Goal: Transaction & Acquisition: Purchase product/service

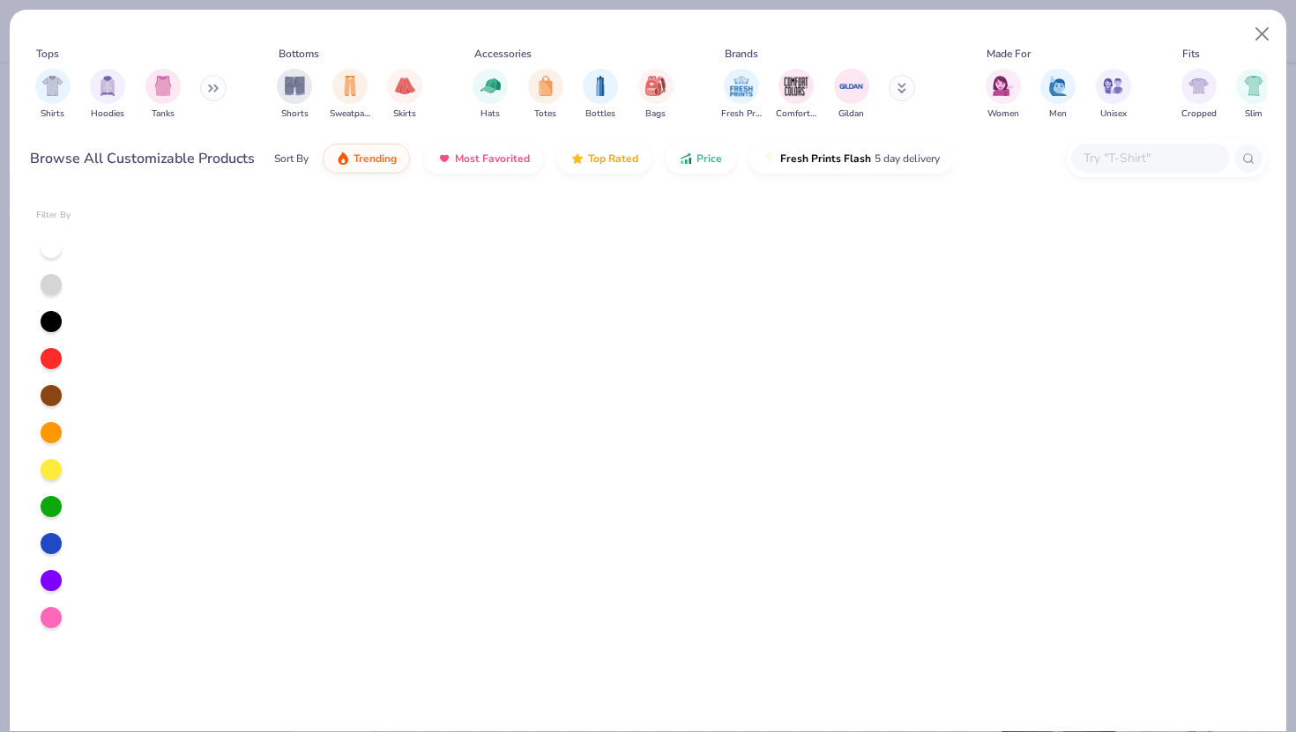
scroll to position [761, 0]
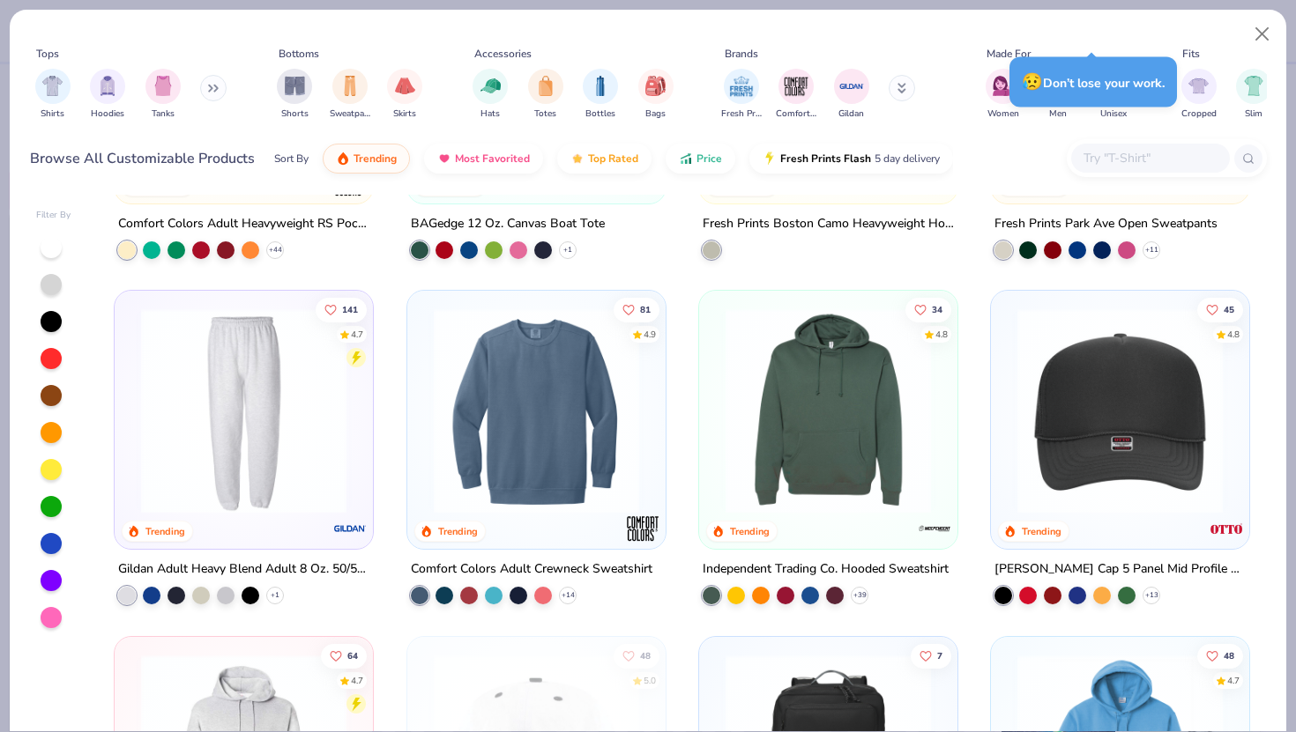
type textarea "x"
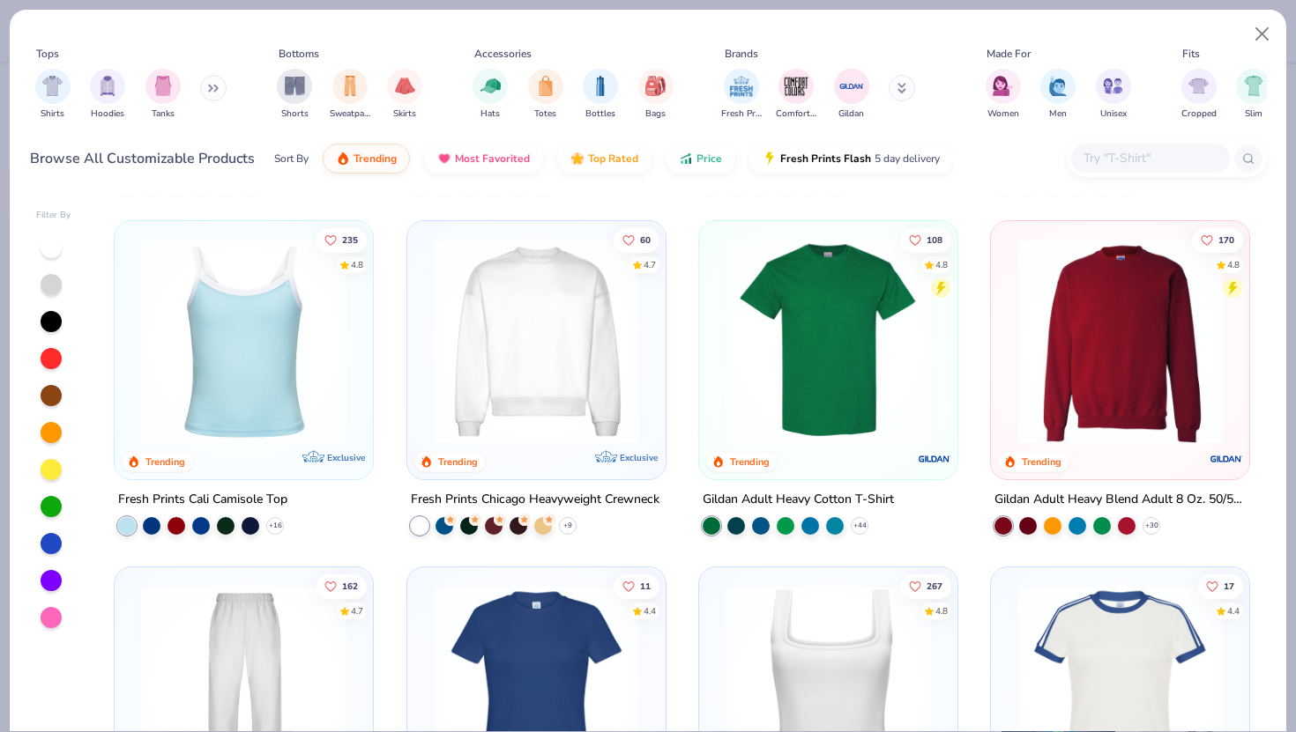
scroll to position [0, 0]
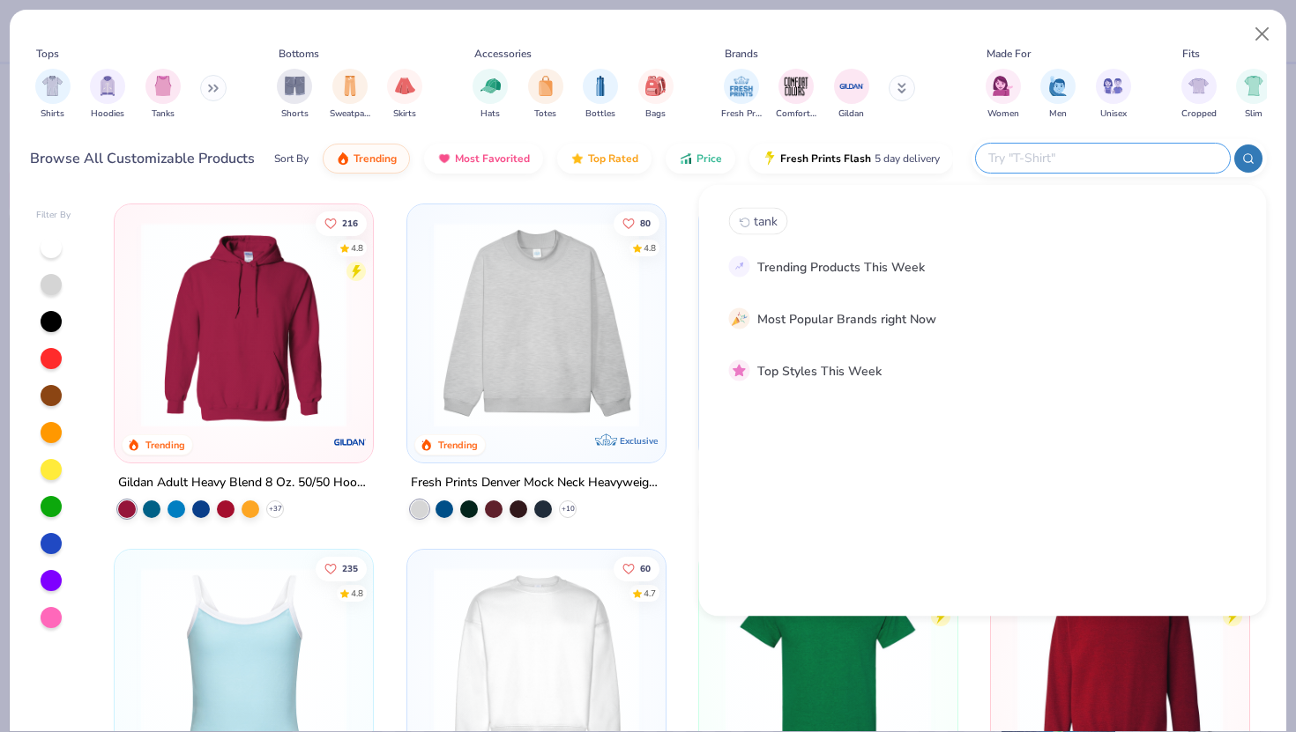
click at [1121, 156] on input "text" at bounding box center [1101, 158] width 231 height 20
click at [1002, 158] on input "text" at bounding box center [1101, 158] width 231 height 20
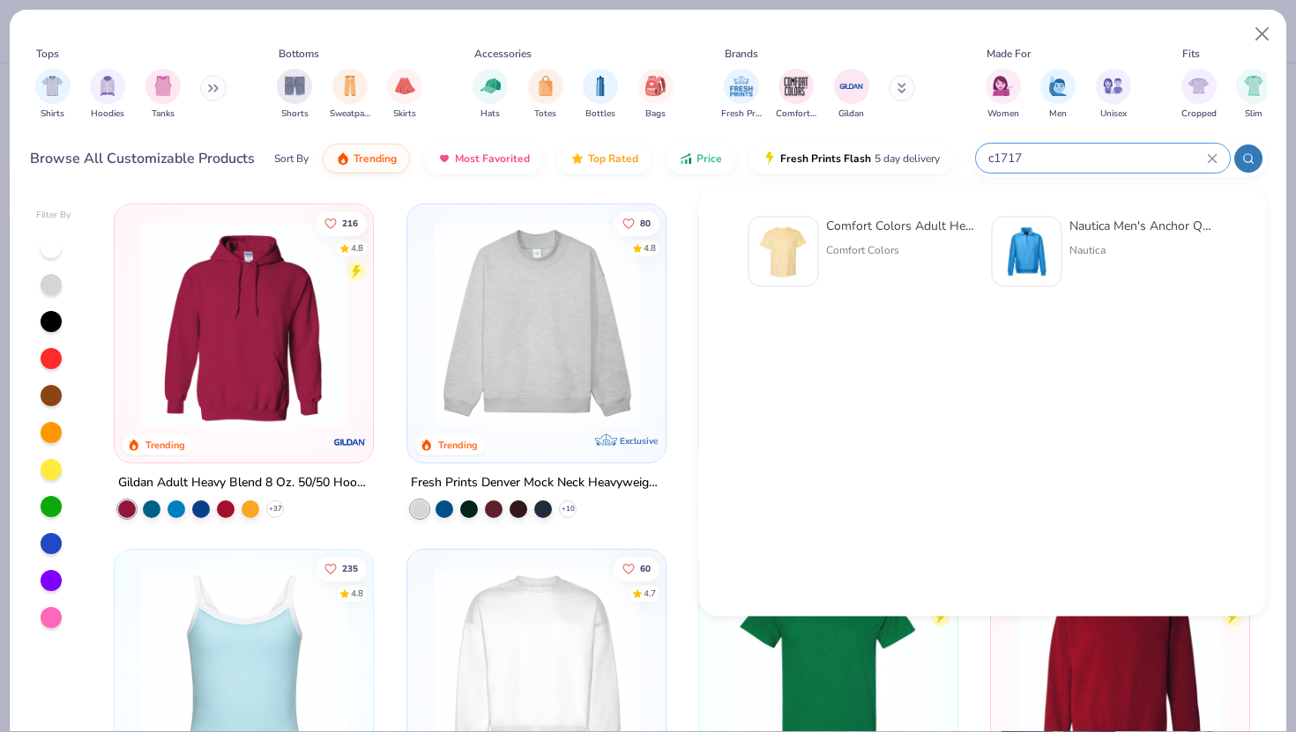
click at [1250, 155] on circle at bounding box center [1247, 158] width 8 height 8
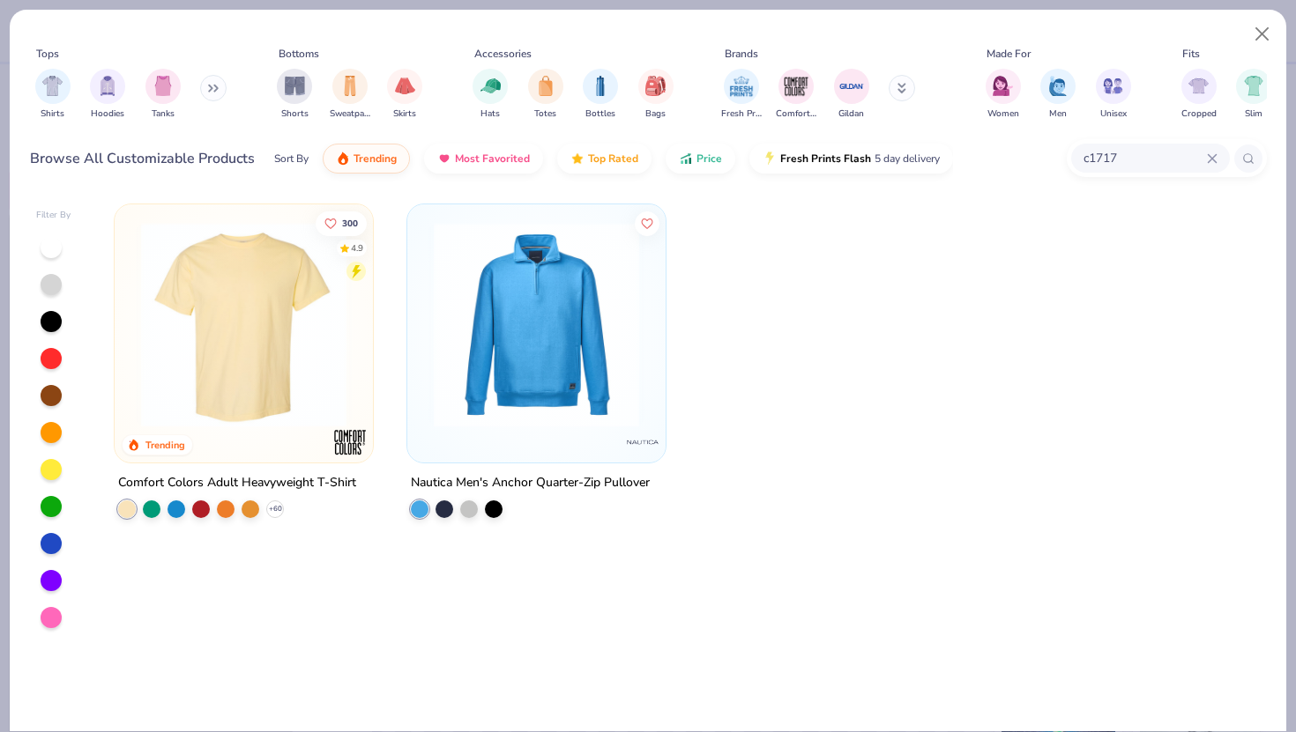
type input "c1717"
click at [242, 368] on img at bounding box center [243, 324] width 223 height 205
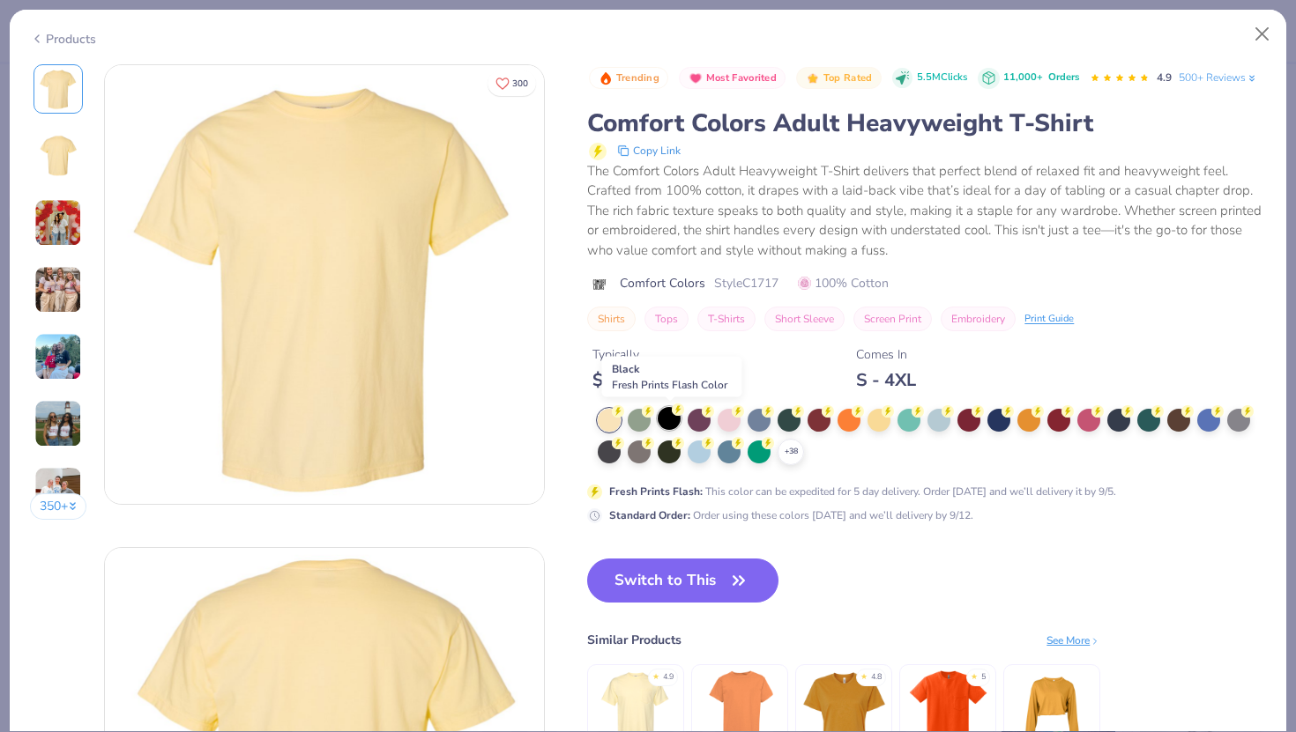
click at [663, 420] on div at bounding box center [668, 418] width 23 height 23
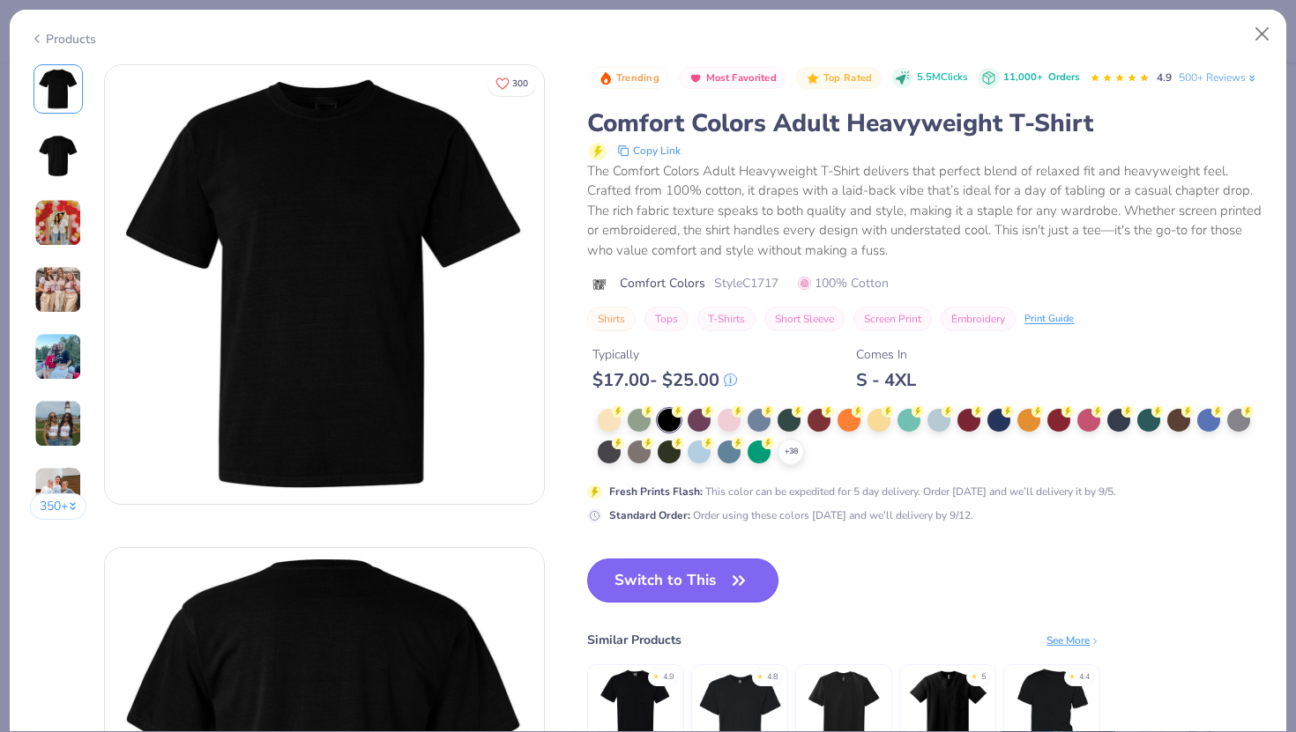
click at [668, 579] on button "Switch to This" at bounding box center [682, 581] width 191 height 44
click at [676, 579] on button "Switch to This" at bounding box center [682, 581] width 191 height 44
click at [728, 578] on icon "button" at bounding box center [738, 580] width 25 height 25
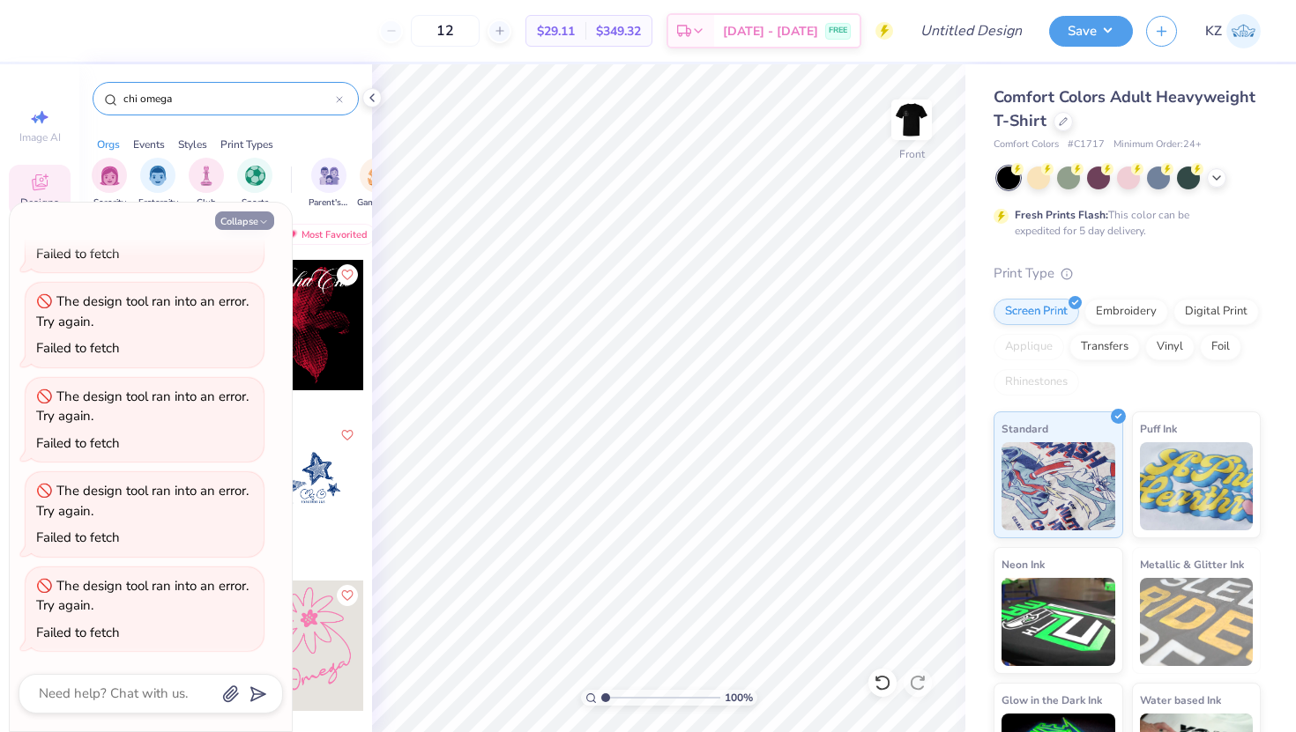
click at [265, 223] on icon "button" at bounding box center [263, 222] width 11 height 11
type textarea "x"
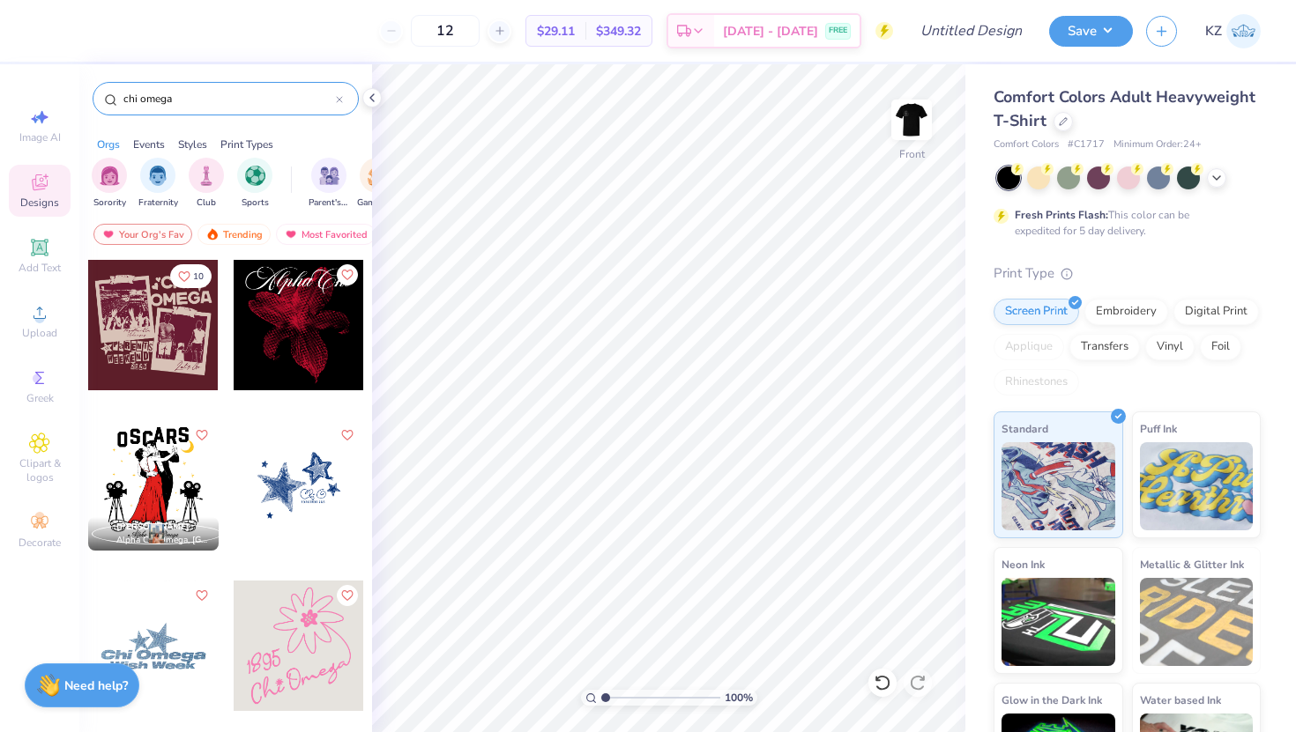
click at [33, 182] on icon at bounding box center [40, 182] width 16 height 16
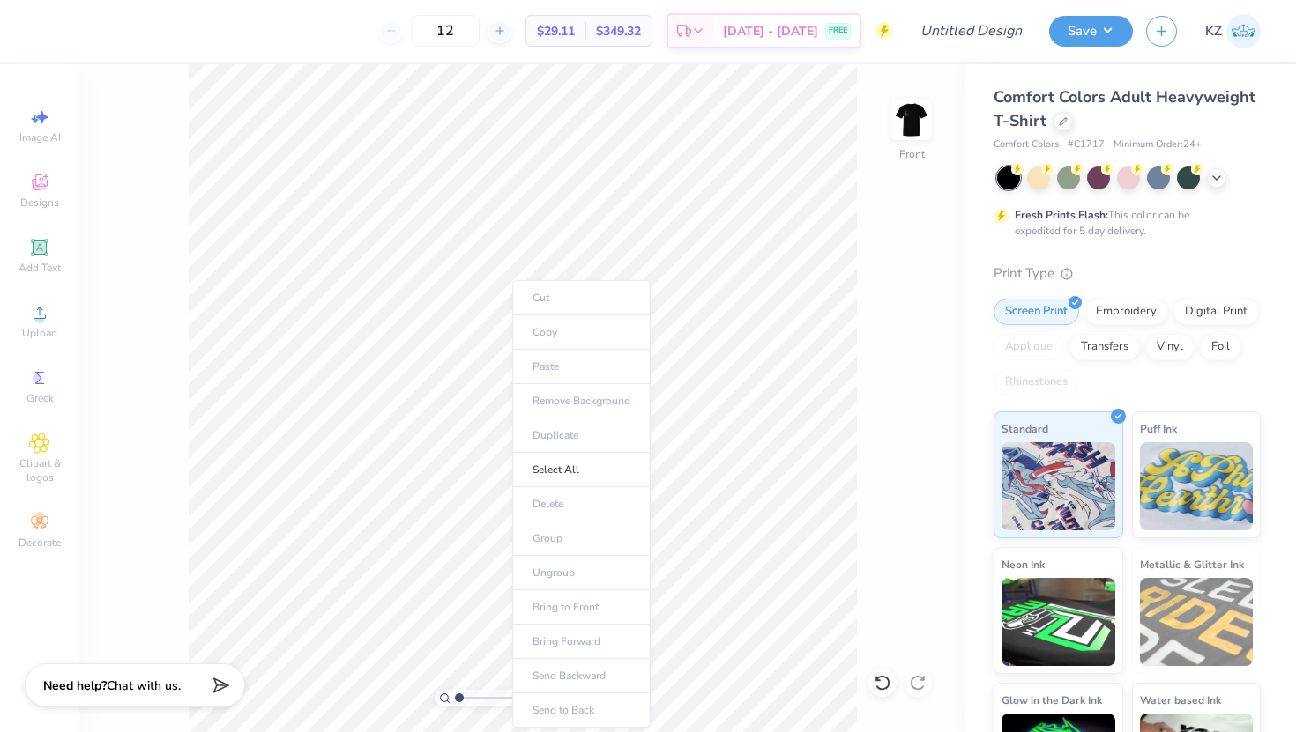
click at [124, 166] on div "100 % Front" at bounding box center [522, 398] width 886 height 668
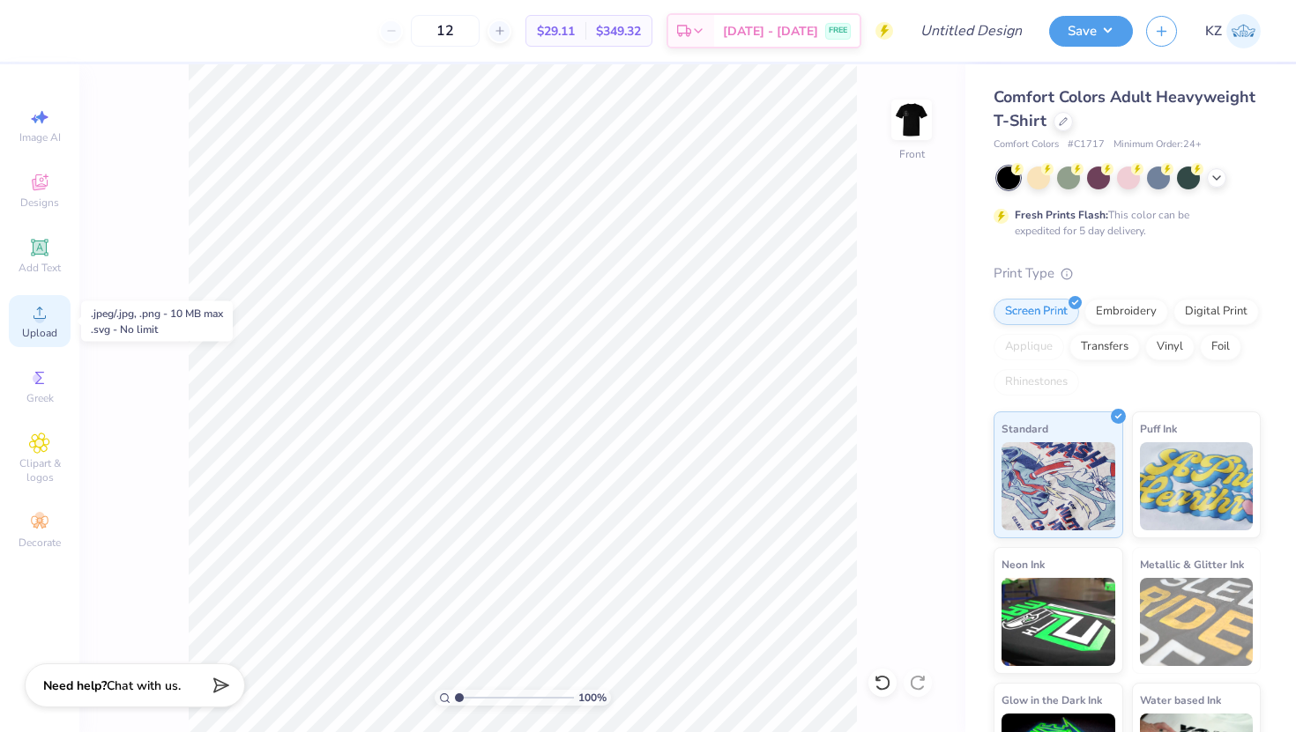
click at [44, 327] on span "Upload" at bounding box center [39, 333] width 35 height 14
click at [920, 140] on img at bounding box center [911, 120] width 71 height 71
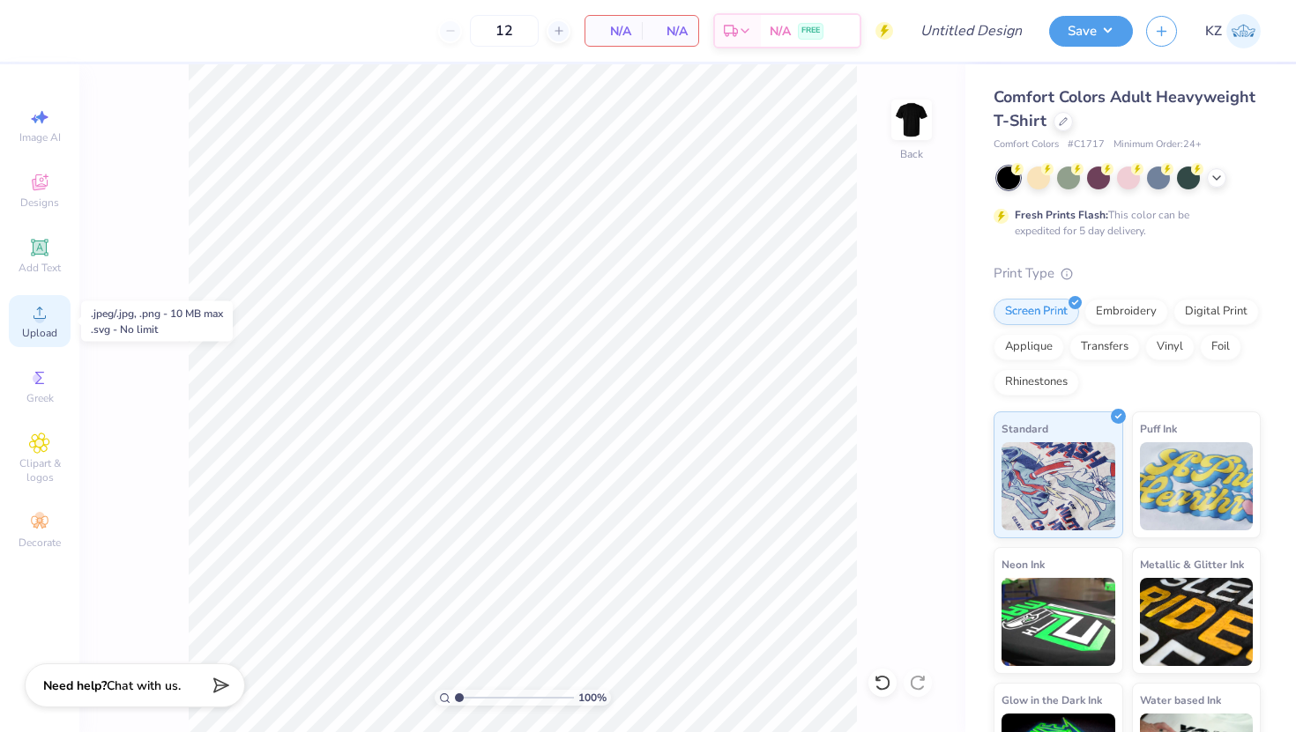
click at [33, 326] on span "Upload" at bounding box center [39, 333] width 35 height 14
click at [36, 316] on circle at bounding box center [39, 319] width 10 height 10
click at [44, 318] on icon at bounding box center [39, 313] width 12 height 12
click at [44, 329] on span "Upload" at bounding box center [39, 333] width 35 height 14
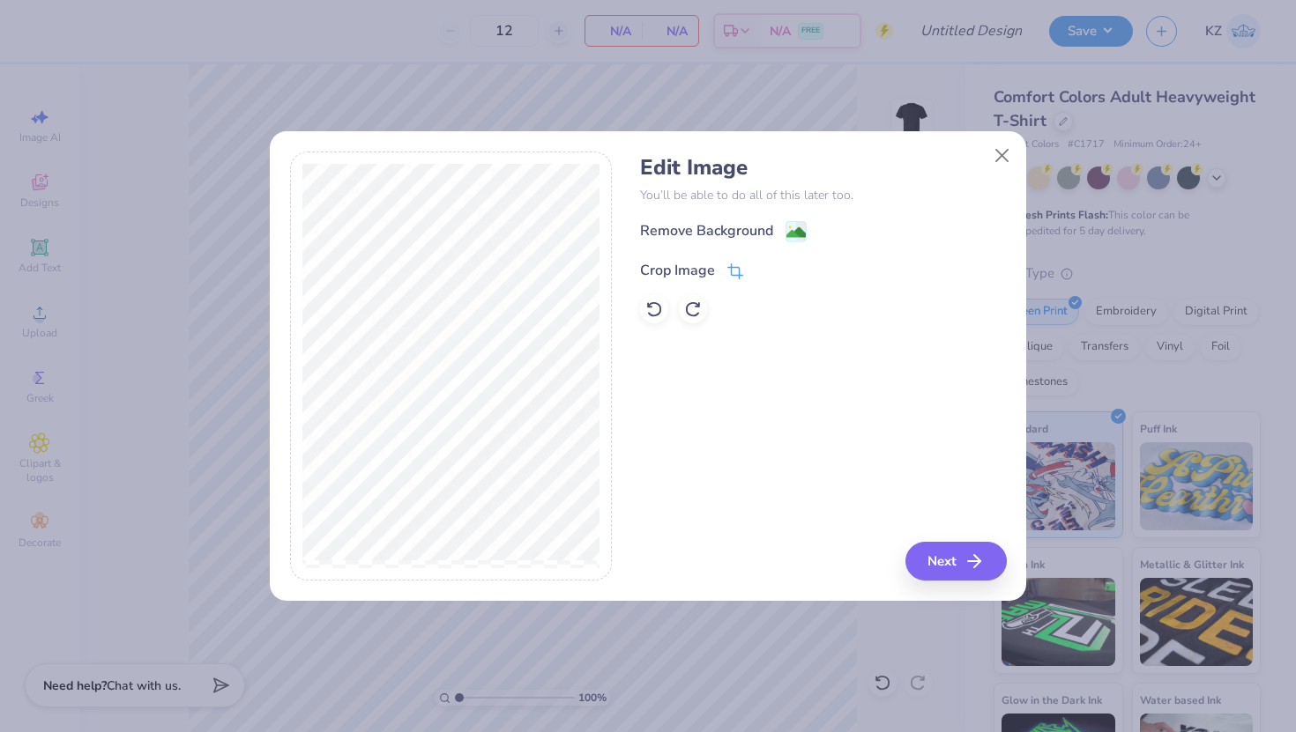
click at [731, 264] on icon at bounding box center [736, 269] width 11 height 11
click at [998, 145] on button "Close" at bounding box center [1001, 155] width 33 height 33
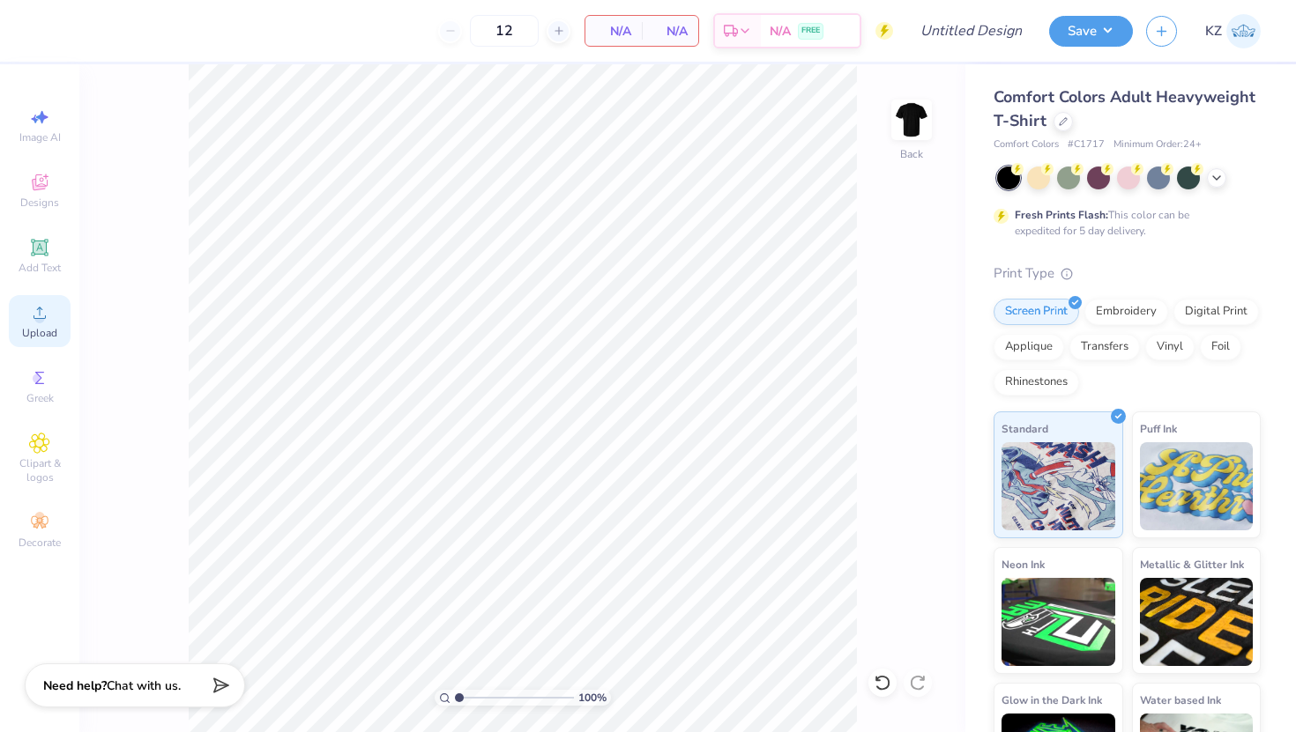
click at [46, 311] on icon at bounding box center [39, 312] width 21 height 21
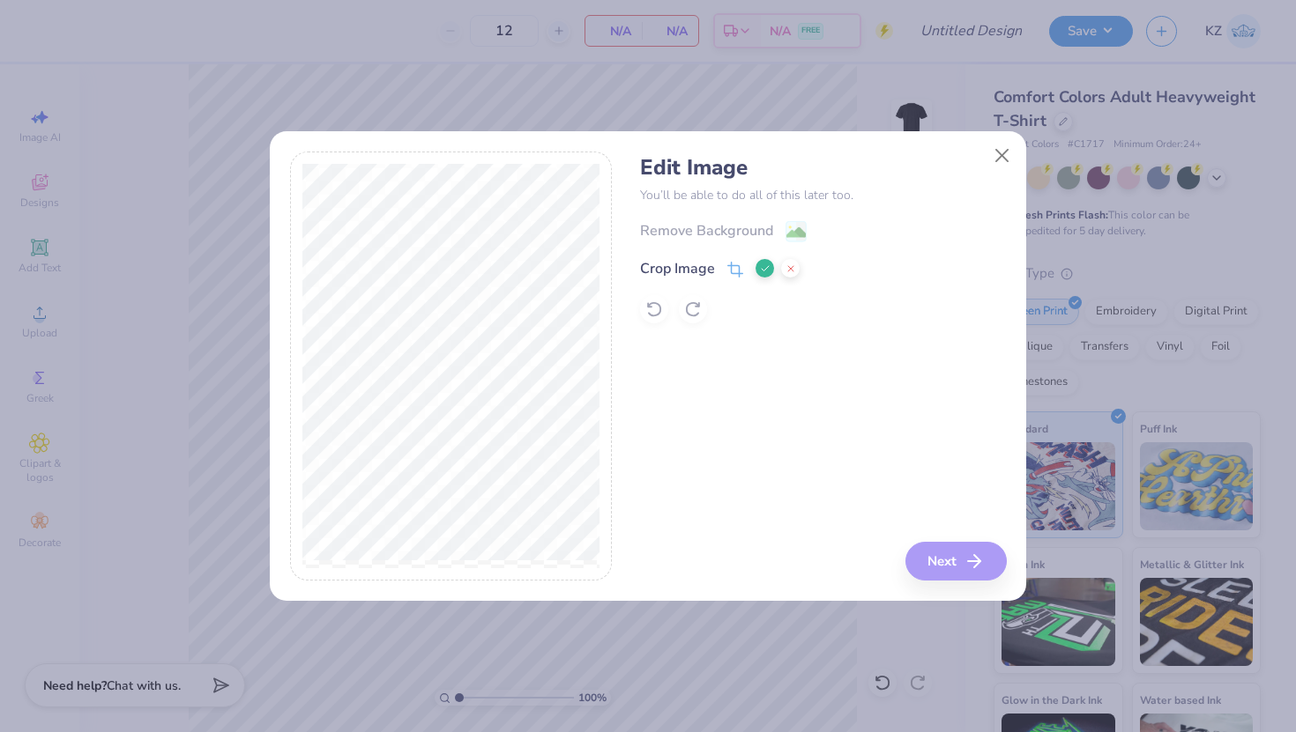
click at [714, 267] on div "Crop Image" at bounding box center [691, 268] width 103 height 21
click at [678, 272] on div "Crop Image" at bounding box center [677, 268] width 75 height 21
click at [760, 268] on icon at bounding box center [765, 269] width 11 height 11
click at [678, 263] on div "Crop Image" at bounding box center [677, 270] width 75 height 21
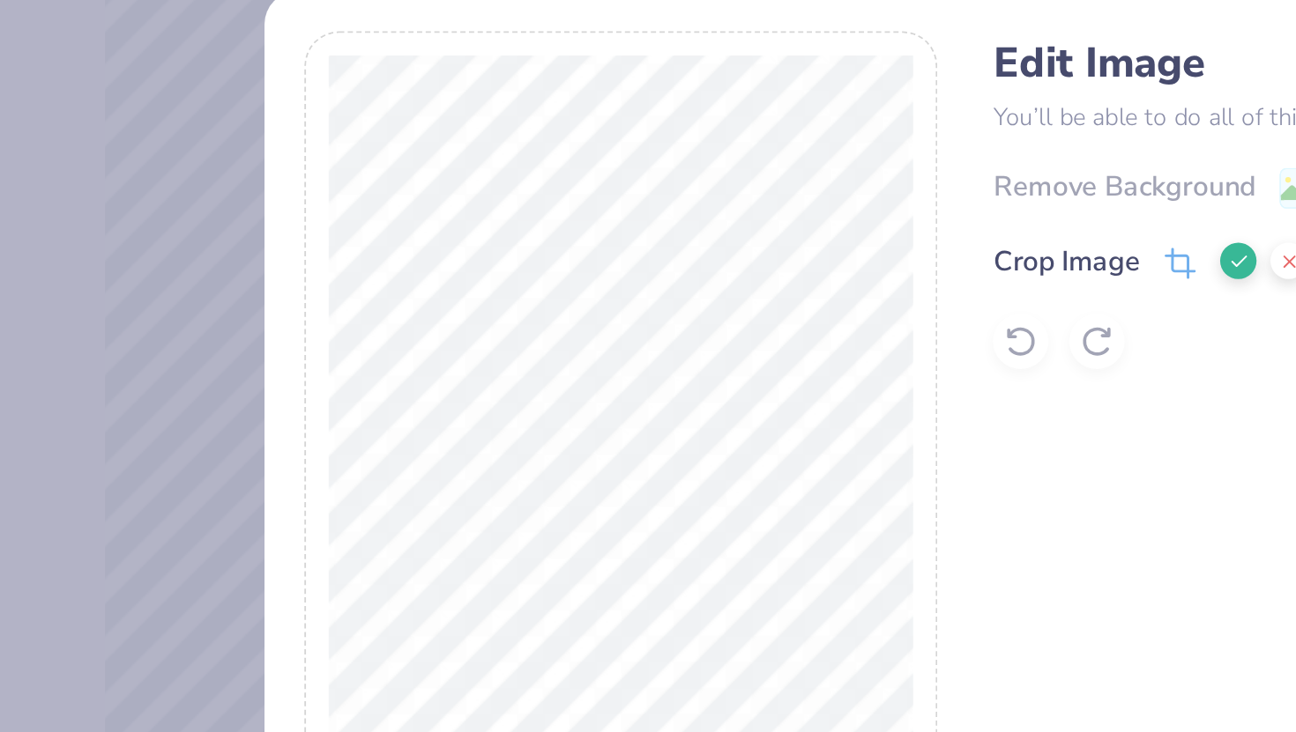
click at [760, 267] on icon at bounding box center [765, 269] width 11 height 11
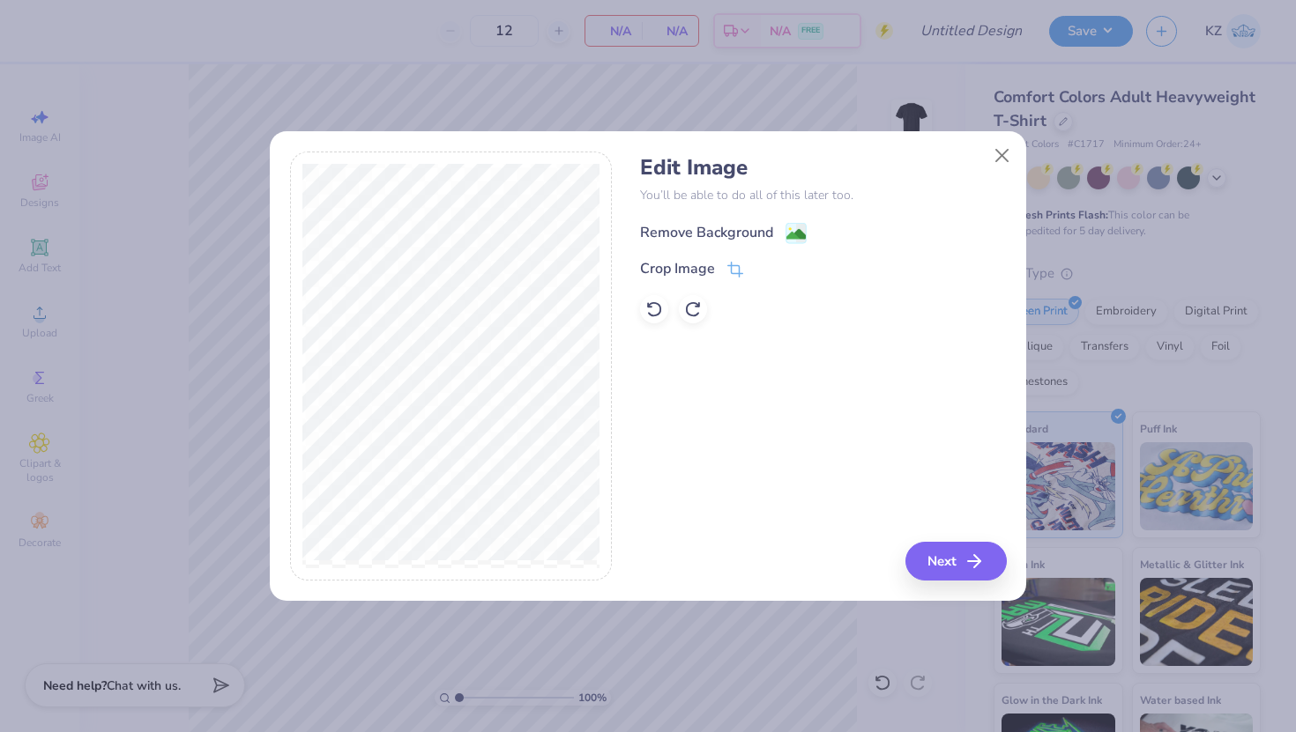
click at [791, 228] on image at bounding box center [795, 234] width 19 height 19
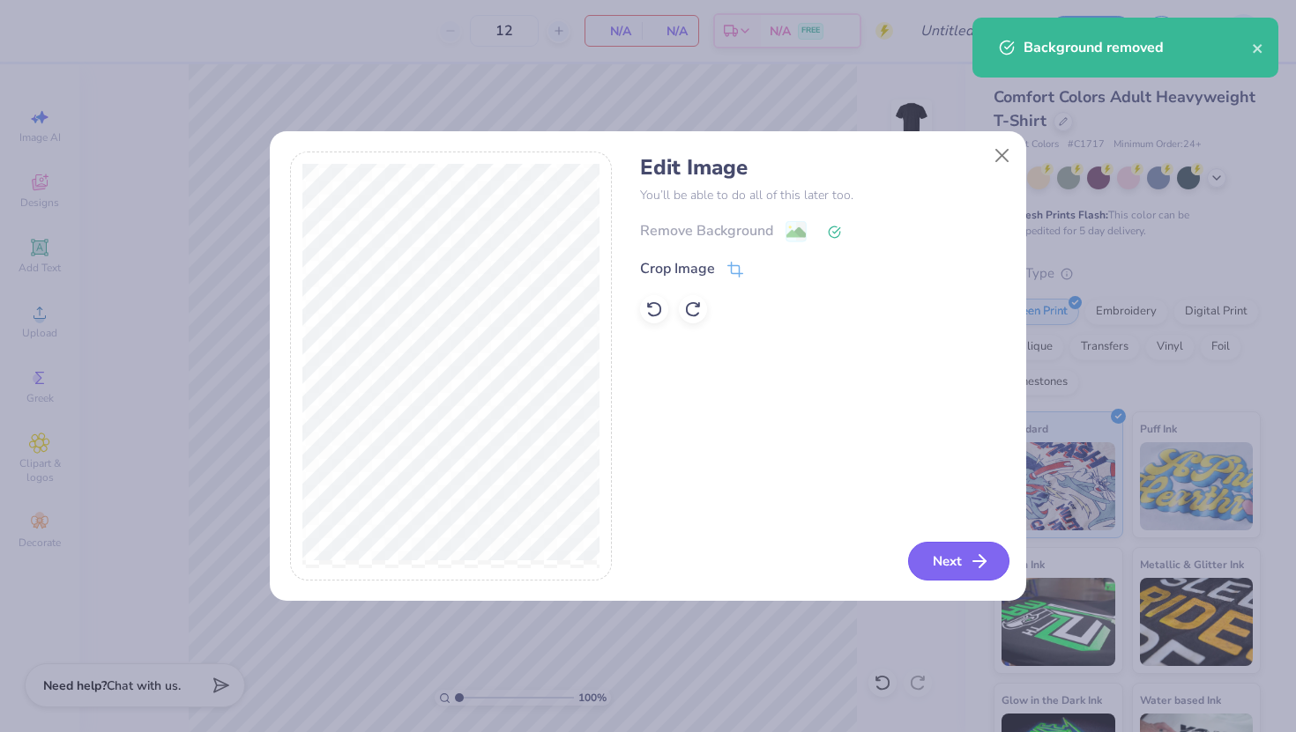
click at [956, 562] on button "Next" at bounding box center [958, 561] width 101 height 39
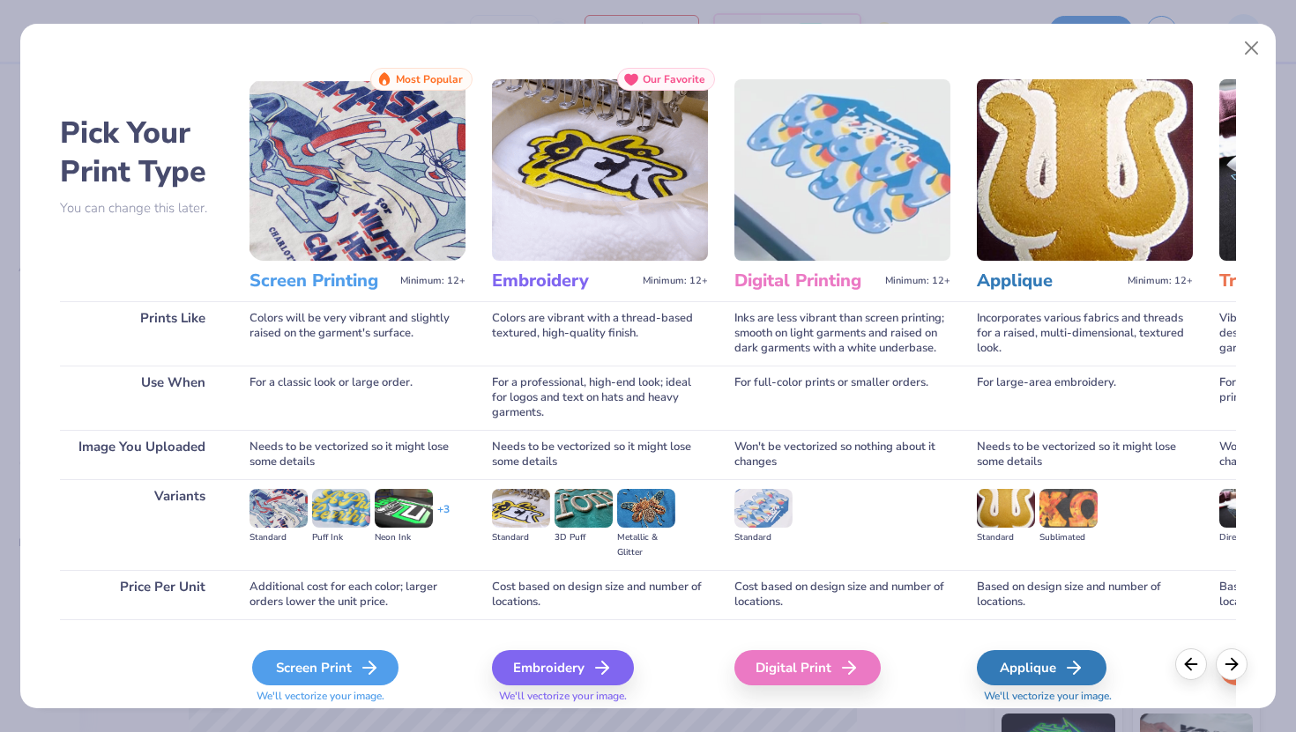
click at [359, 657] on icon at bounding box center [369, 667] width 21 height 21
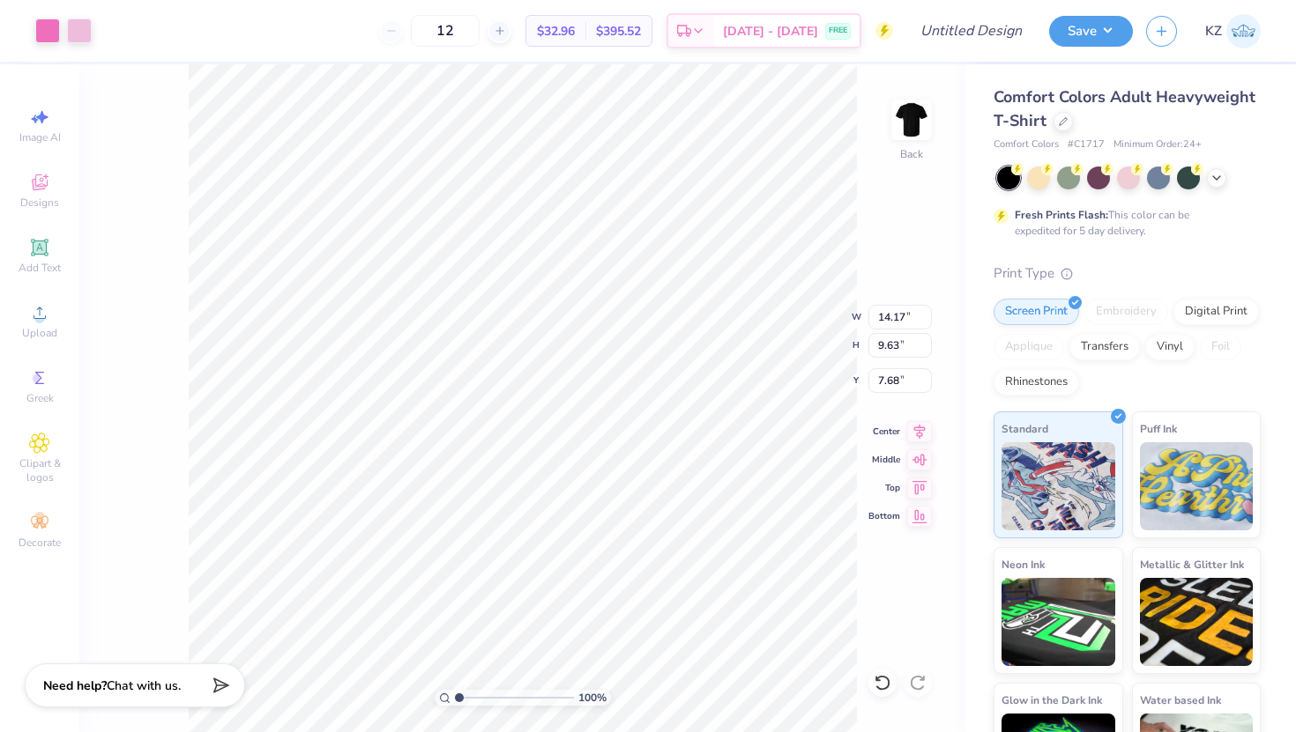
click at [865, 528] on div "100 % Back W 14.17 14.17 " H 9.63 9.63 " Y 7.68 7.68 " Center Middle Top Bottom" at bounding box center [522, 398] width 886 height 668
type input "6.96"
type input "12.79"
type input "8.69"
type input "7.90"
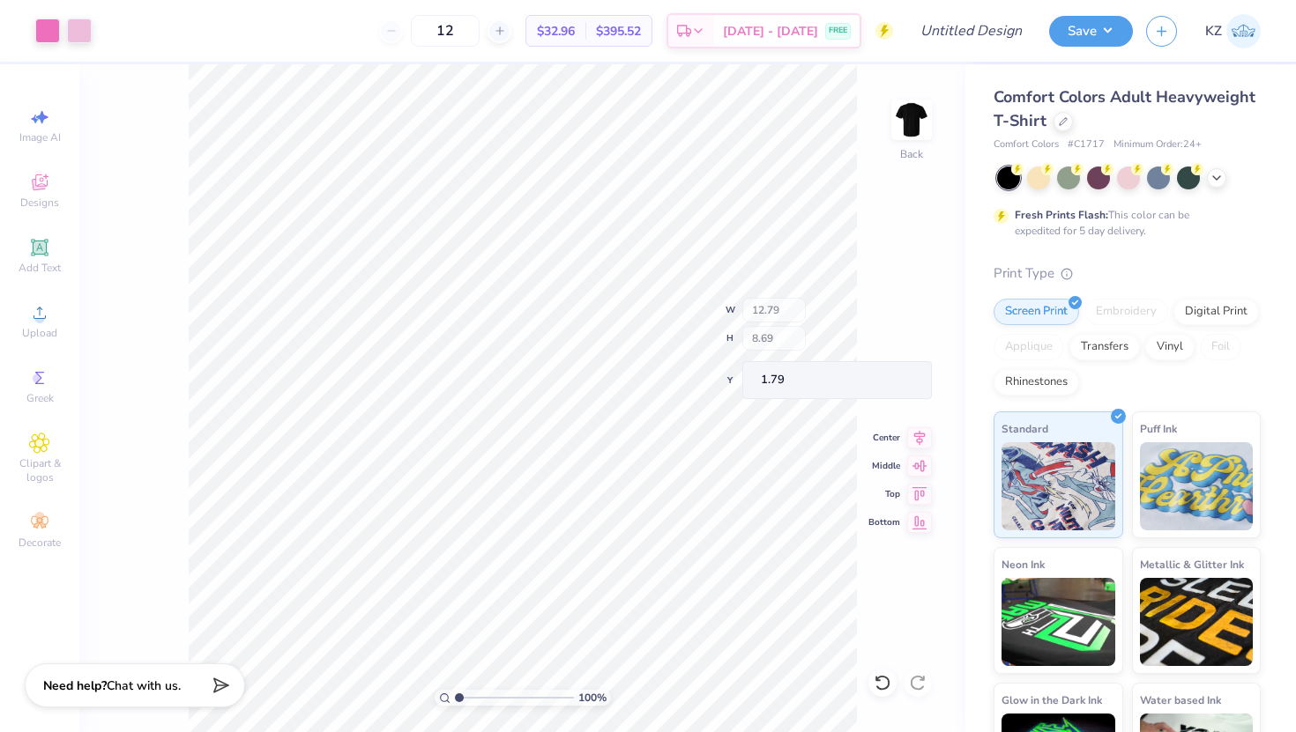
type input "1.79"
type input "1.90"
click at [921, 125] on img at bounding box center [911, 120] width 71 height 71
click at [575, 31] on span "$32.96" at bounding box center [556, 31] width 38 height 19
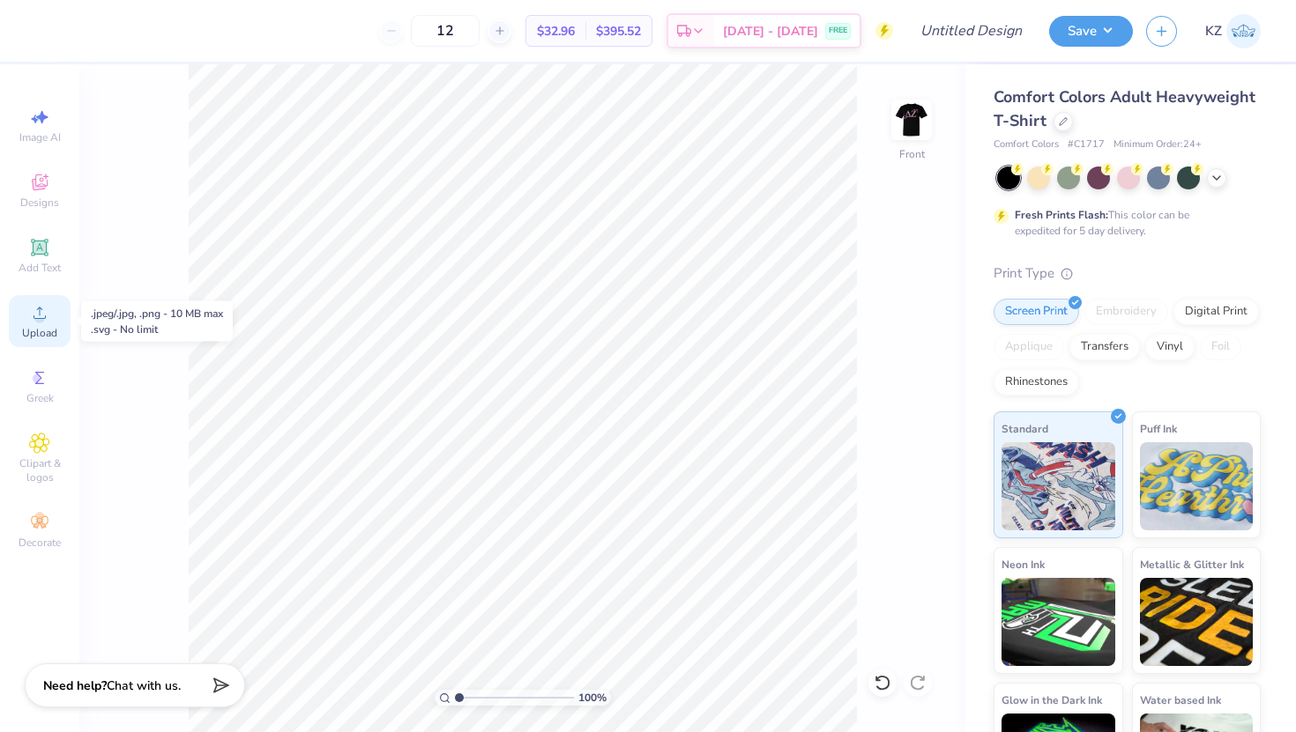
click at [44, 318] on icon at bounding box center [39, 313] width 12 height 12
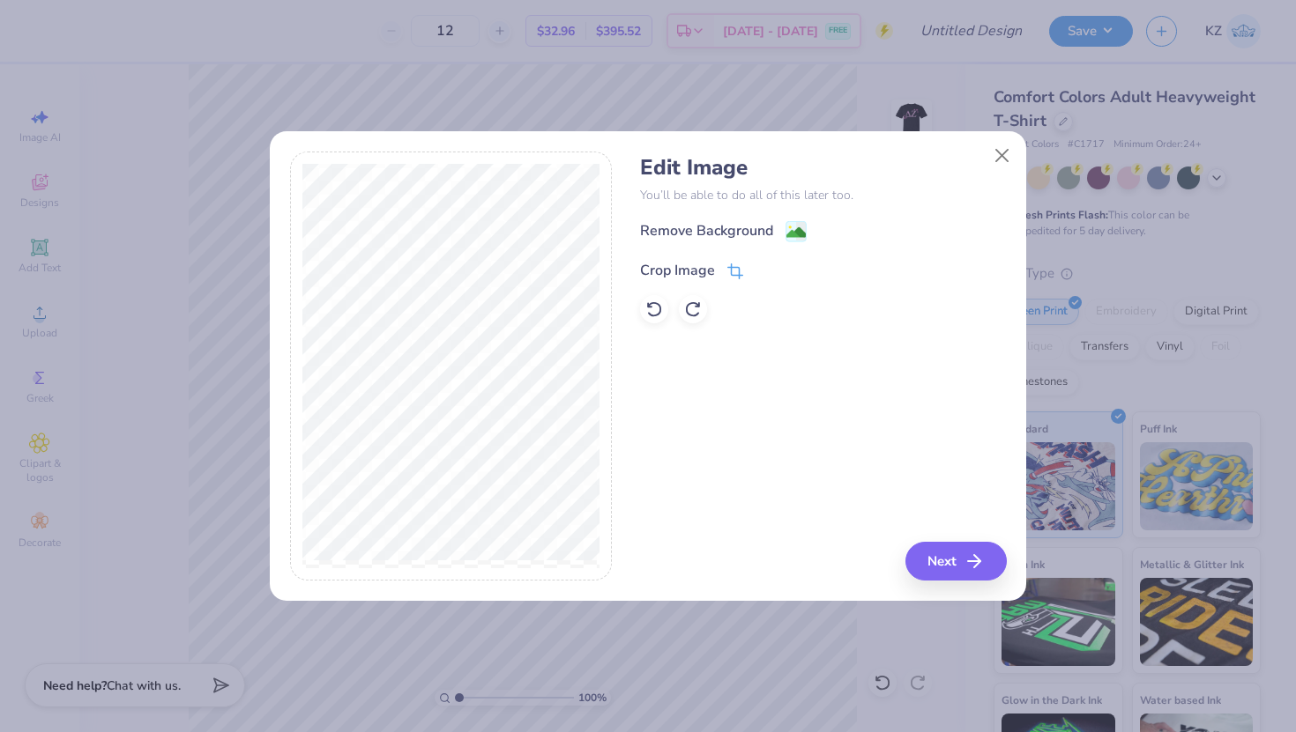
click at [731, 270] on icon at bounding box center [736, 269] width 11 height 11
click at [761, 267] on icon at bounding box center [765, 269] width 11 height 11
click at [799, 225] on image at bounding box center [795, 234] width 19 height 19
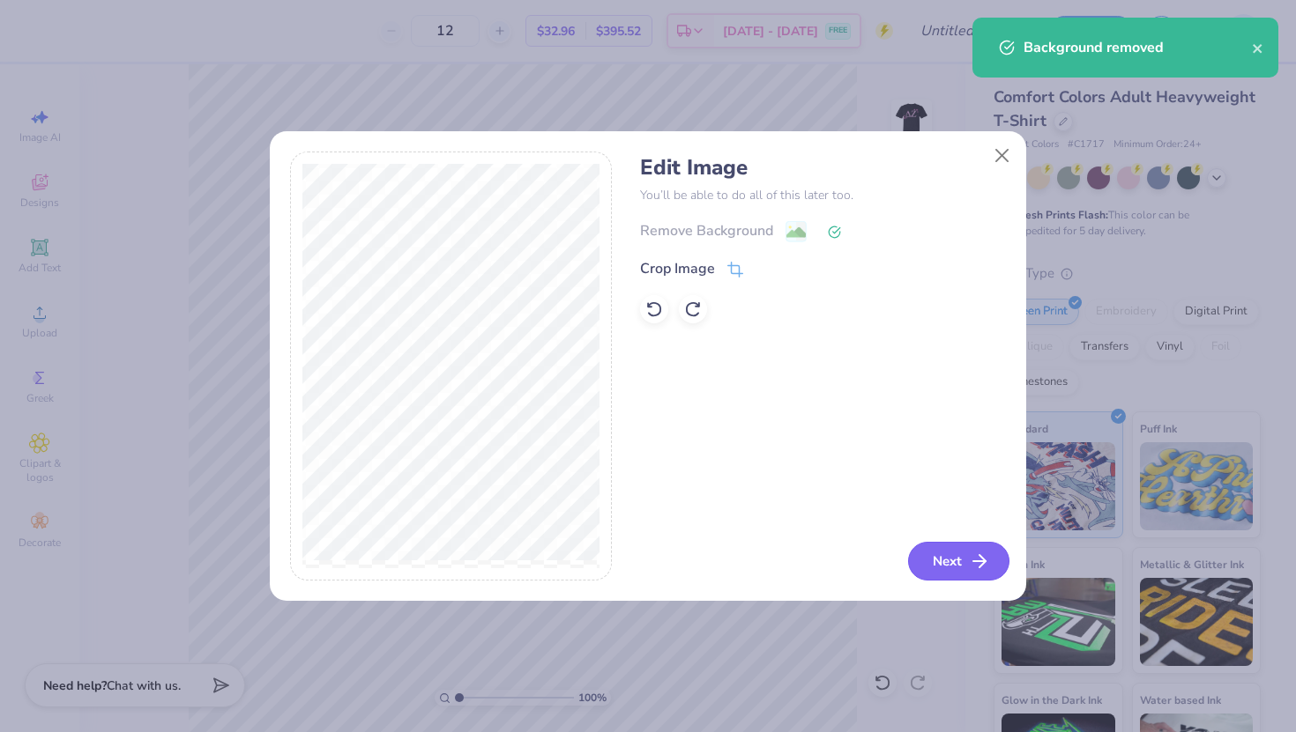
click at [958, 557] on button "Next" at bounding box center [958, 561] width 101 height 39
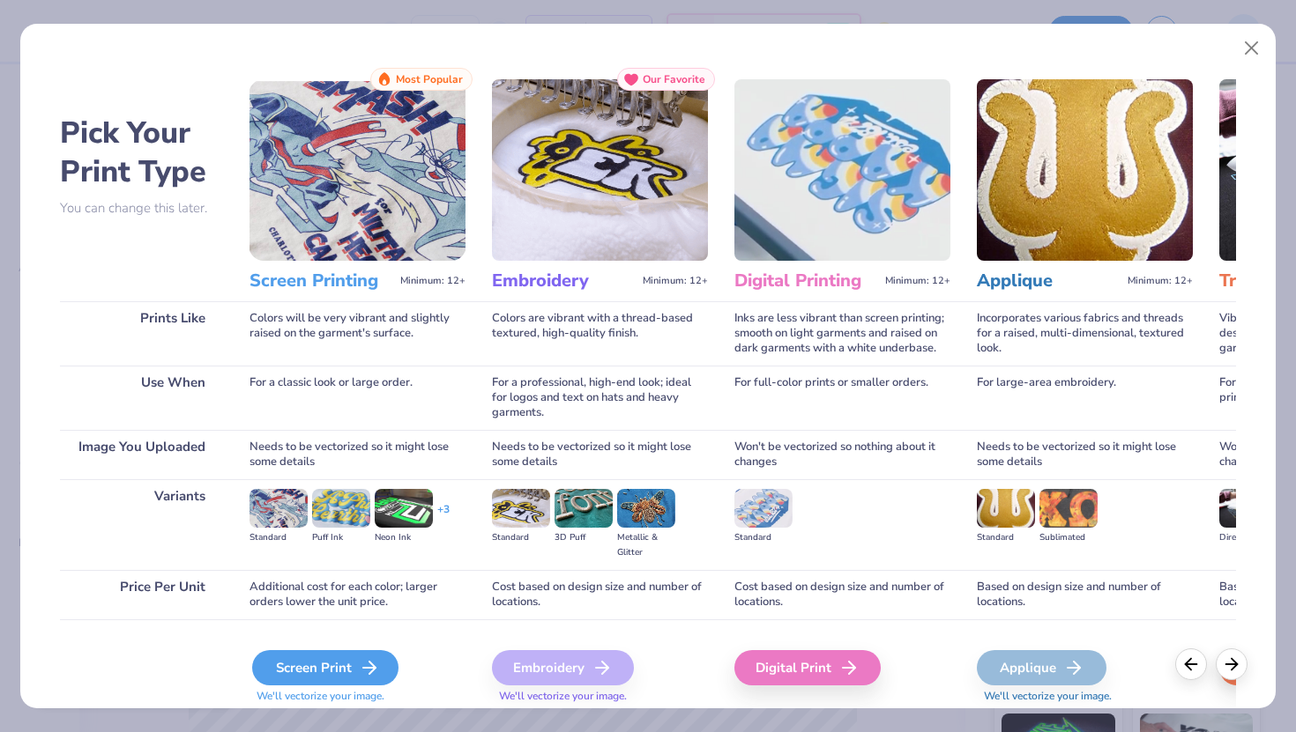
click at [350, 672] on div "Screen Print" at bounding box center [325, 667] width 146 height 35
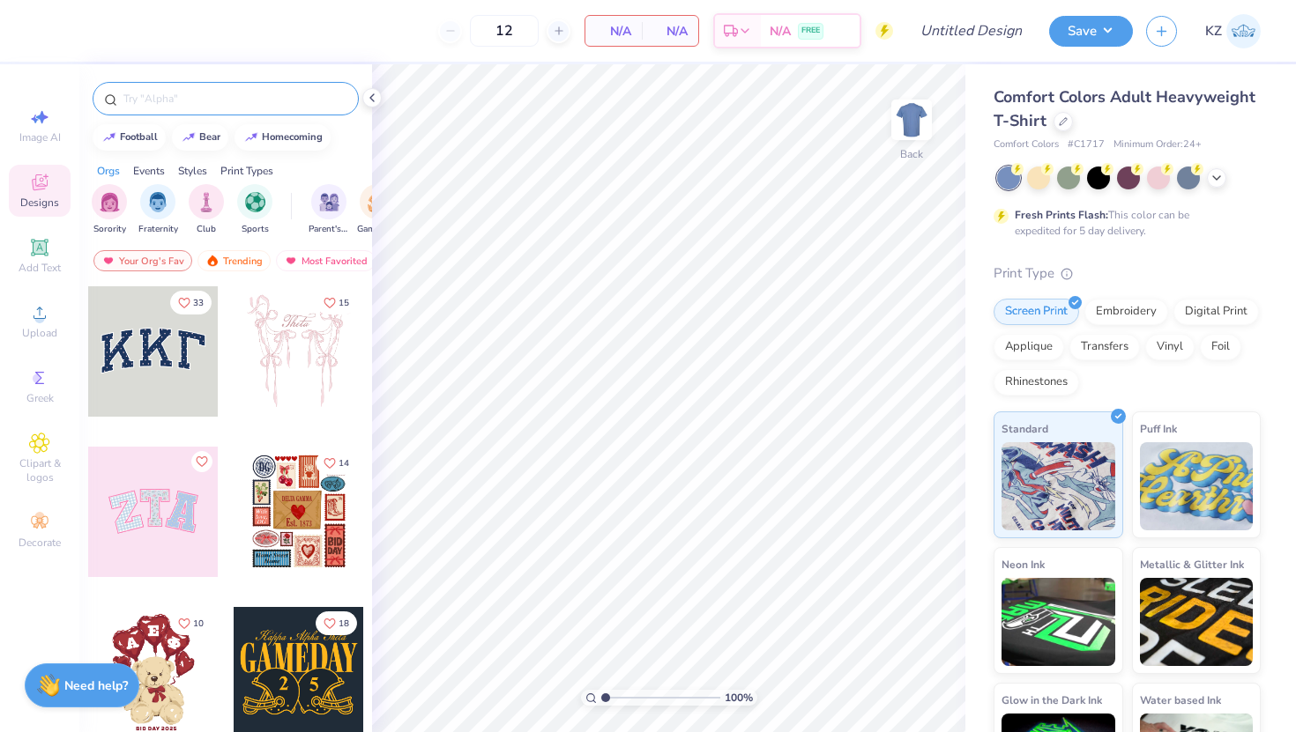
click at [169, 106] on input "text" at bounding box center [235, 99] width 226 height 18
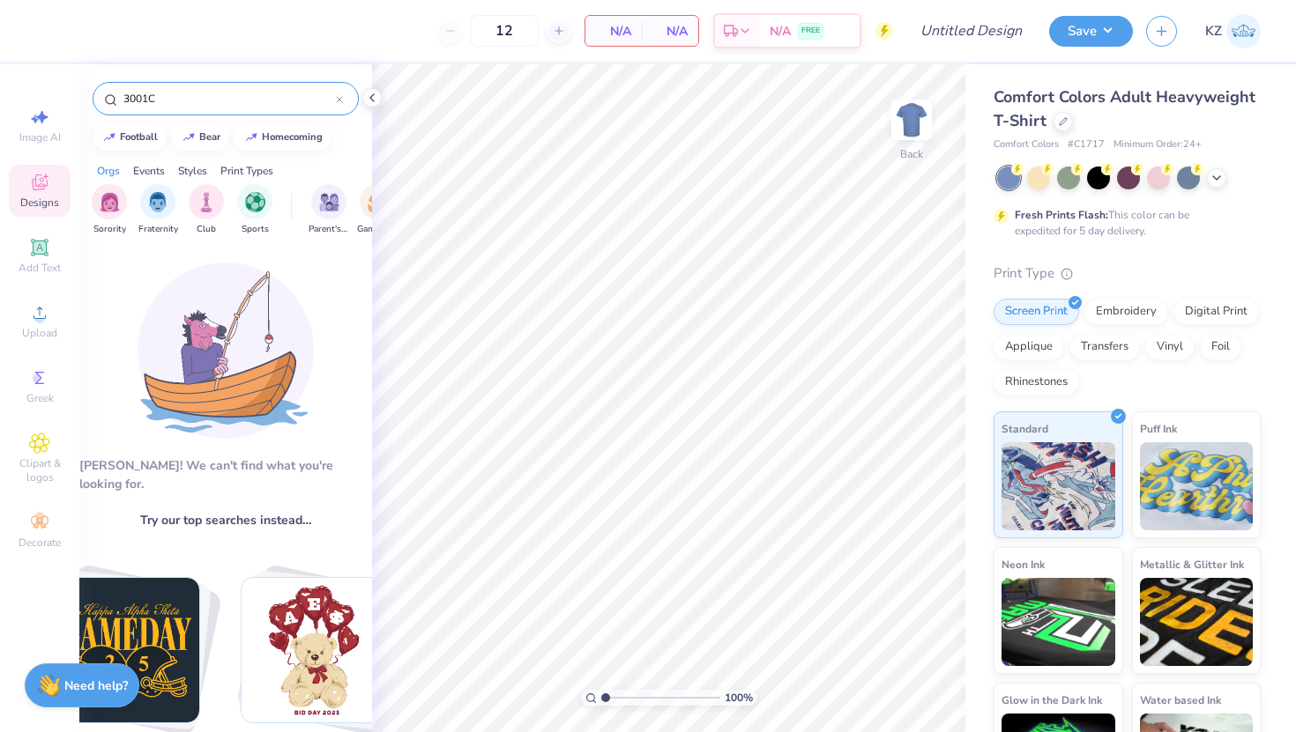
type input "3001C"
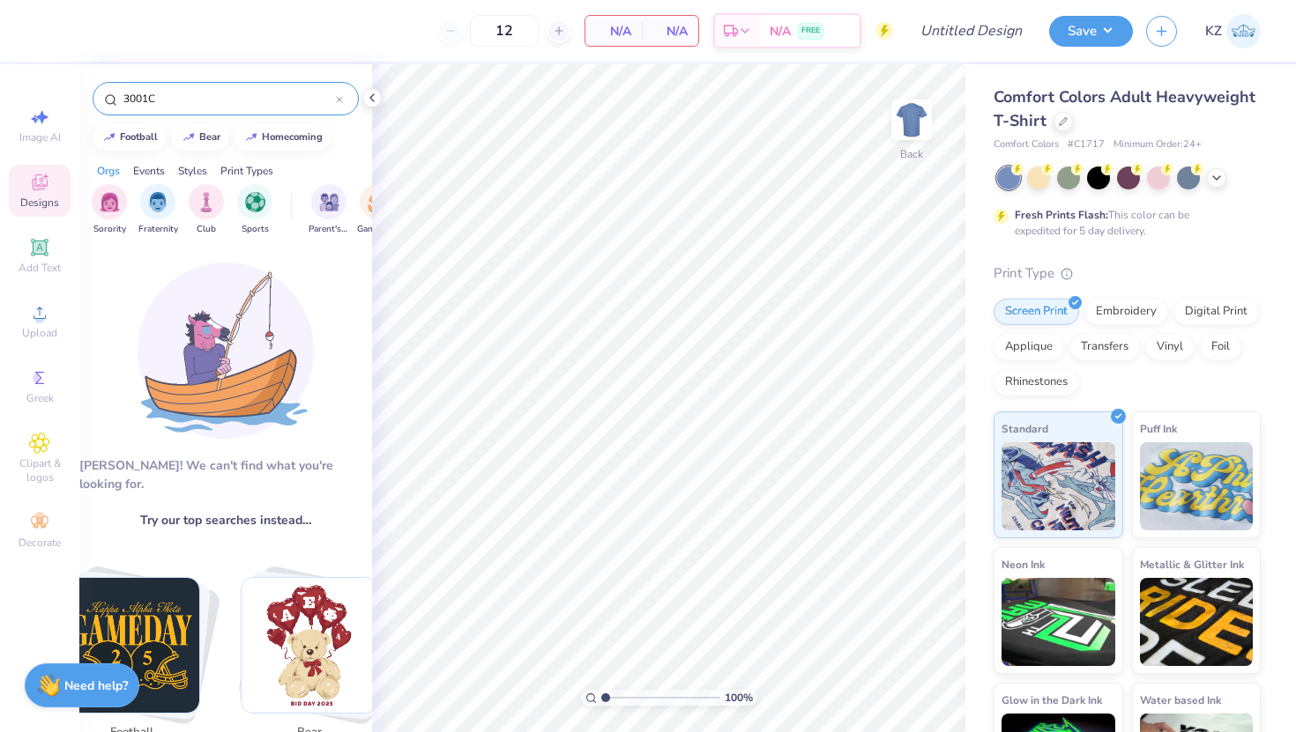
click at [193, 100] on input "3001C" at bounding box center [229, 99] width 214 height 18
click at [1059, 120] on icon at bounding box center [1062, 119] width 9 height 9
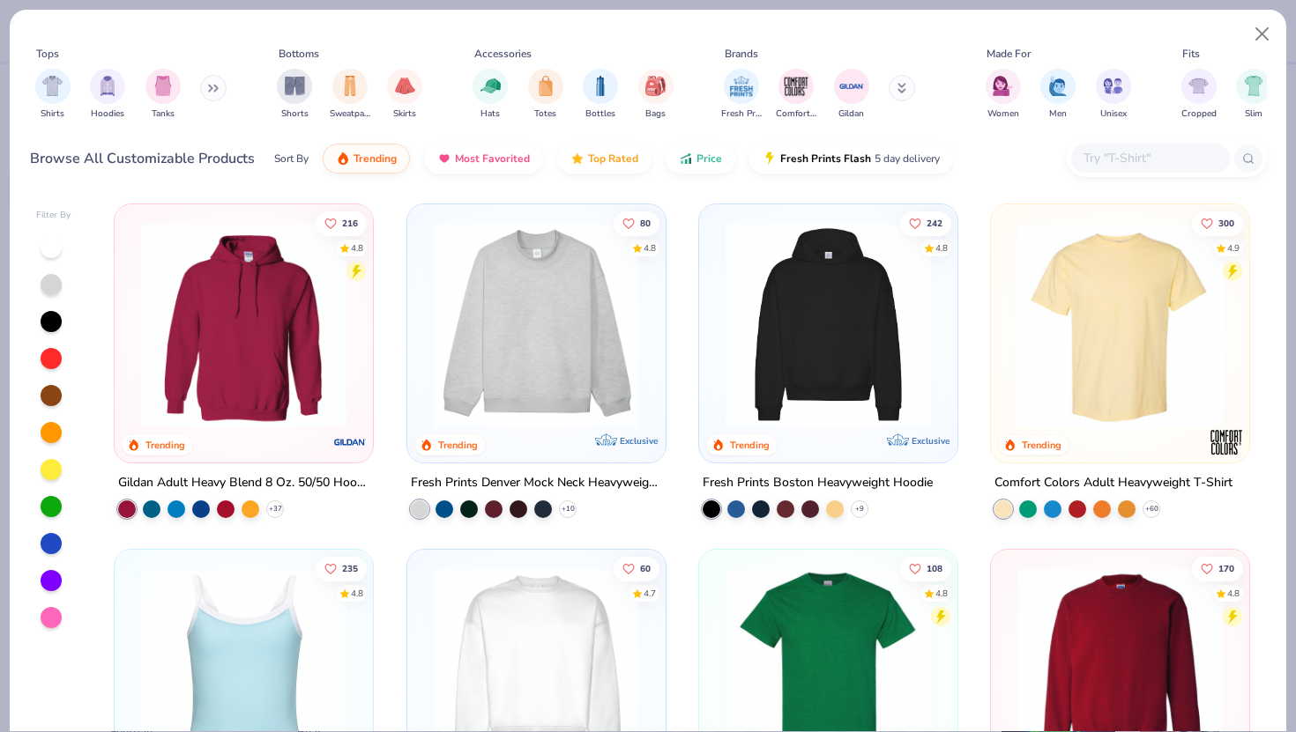
click at [1141, 165] on input "text" at bounding box center [1149, 158] width 136 height 20
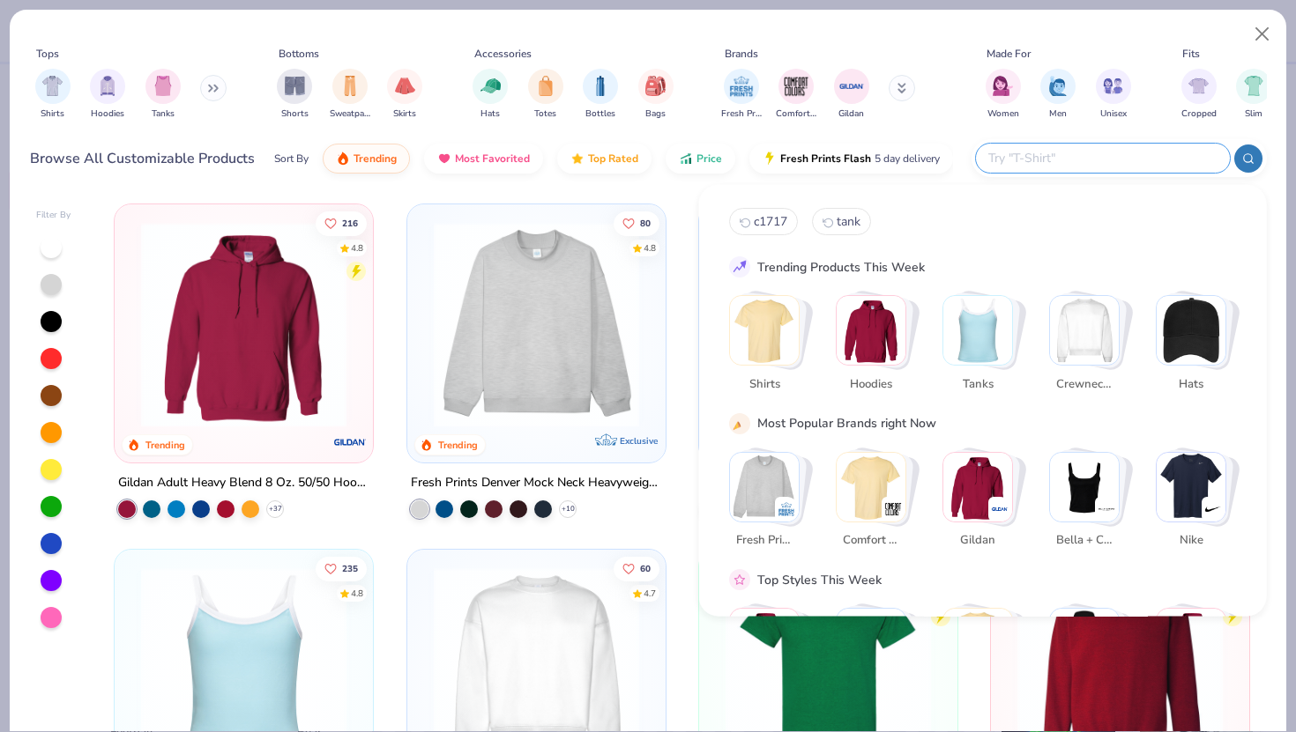
type input "c"
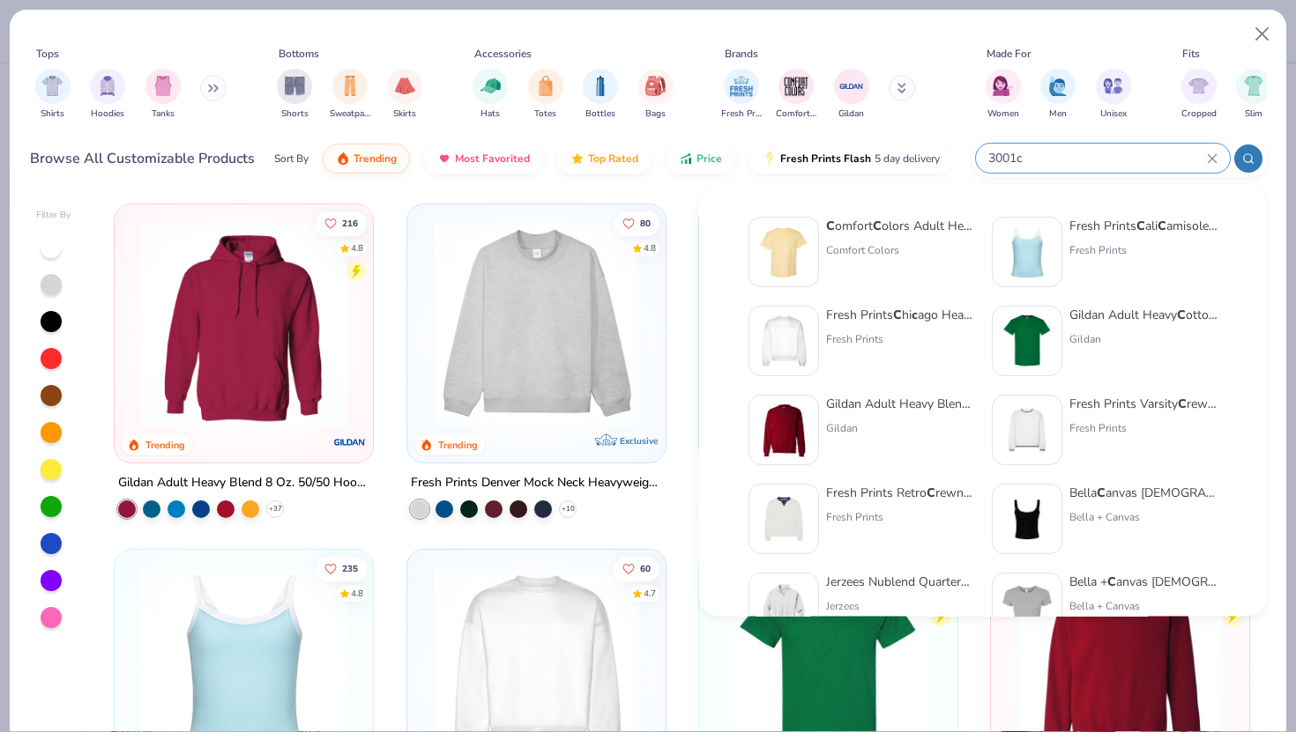
type input "3001c"
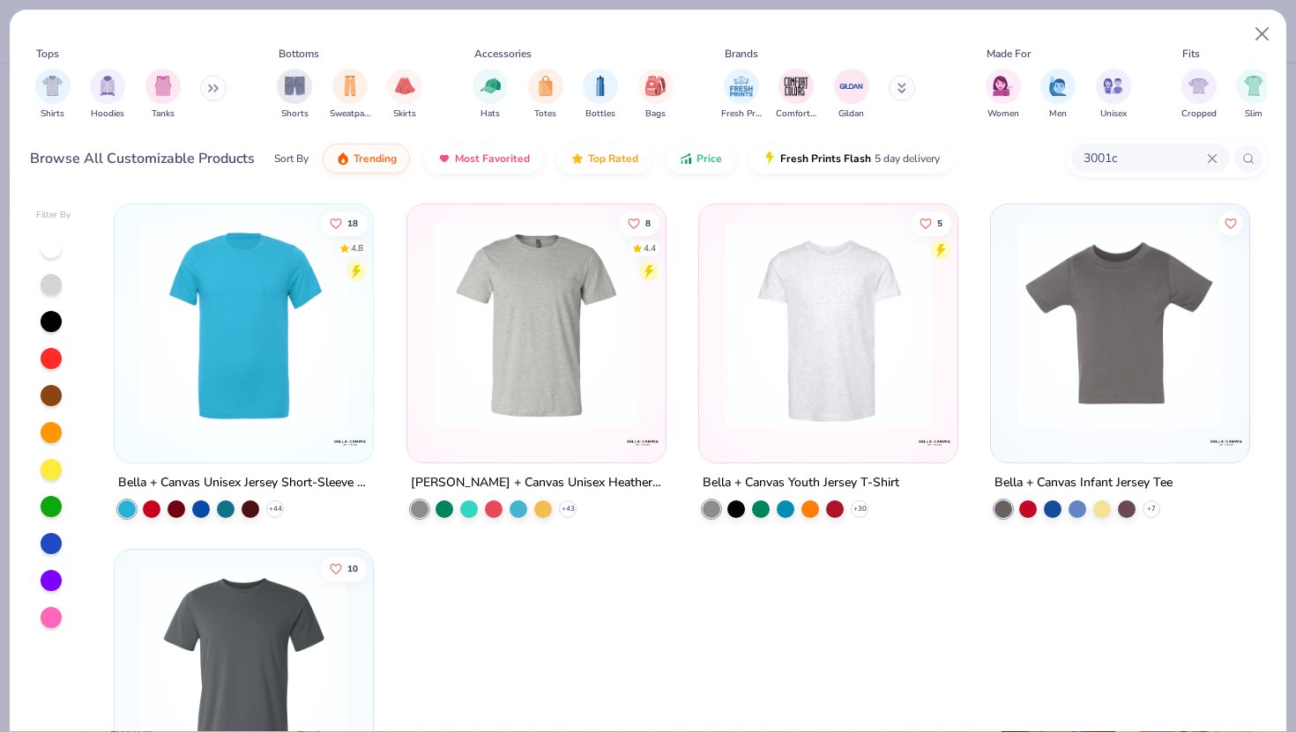
click at [218, 357] on img at bounding box center [243, 324] width 223 height 205
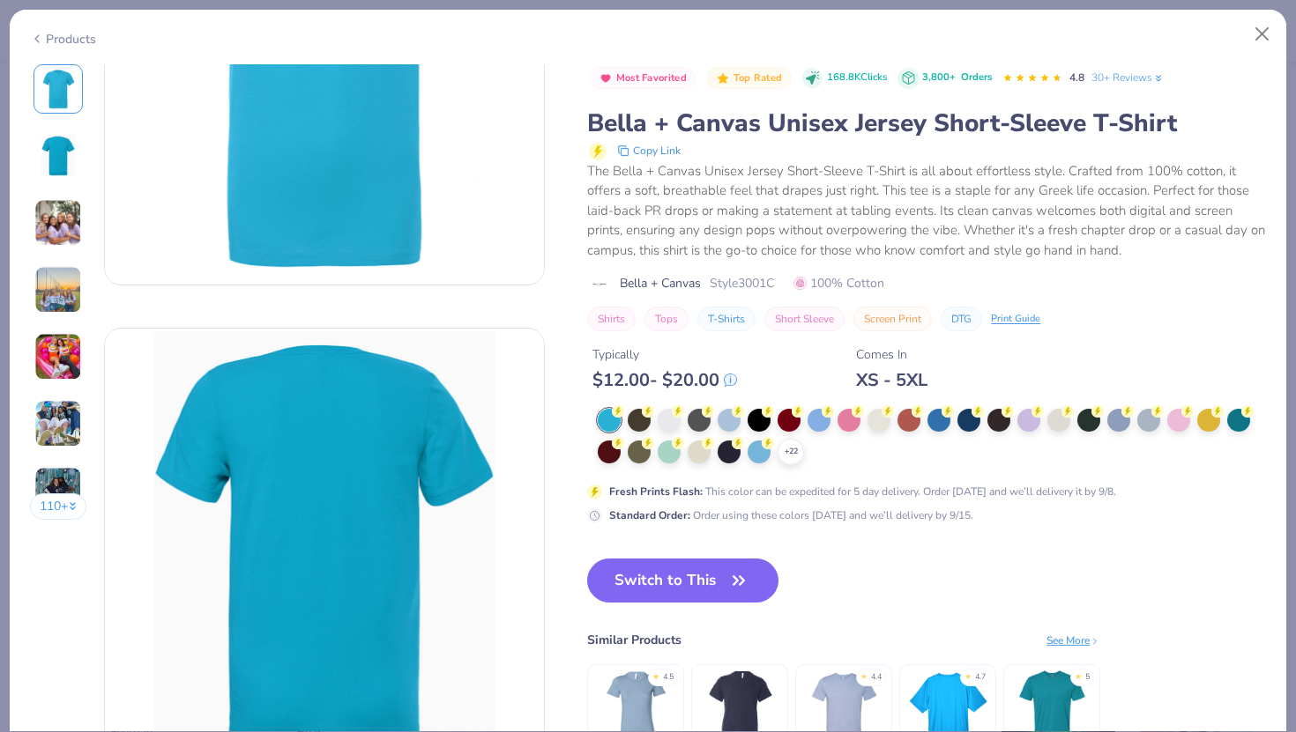
scroll to position [227, 0]
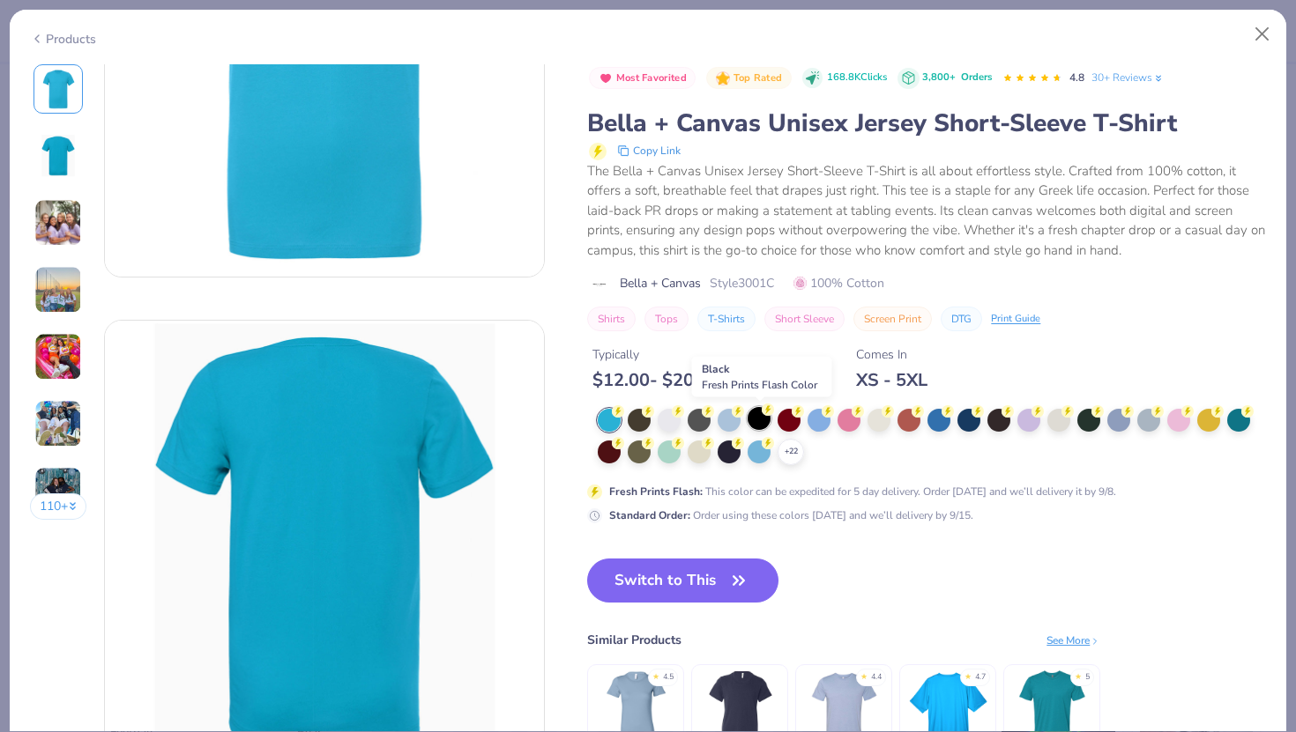
click at [761, 410] on div at bounding box center [758, 418] width 23 height 23
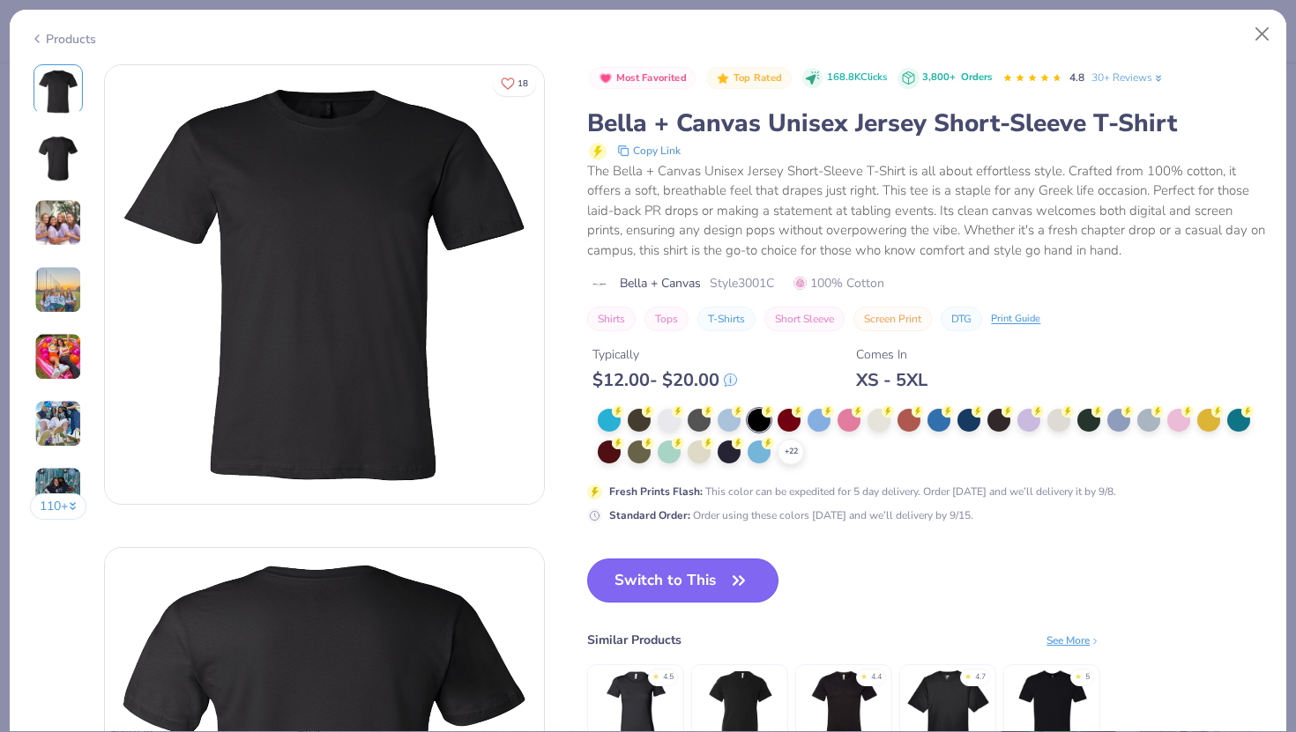
click at [668, 574] on button "Switch to This" at bounding box center [682, 581] width 191 height 44
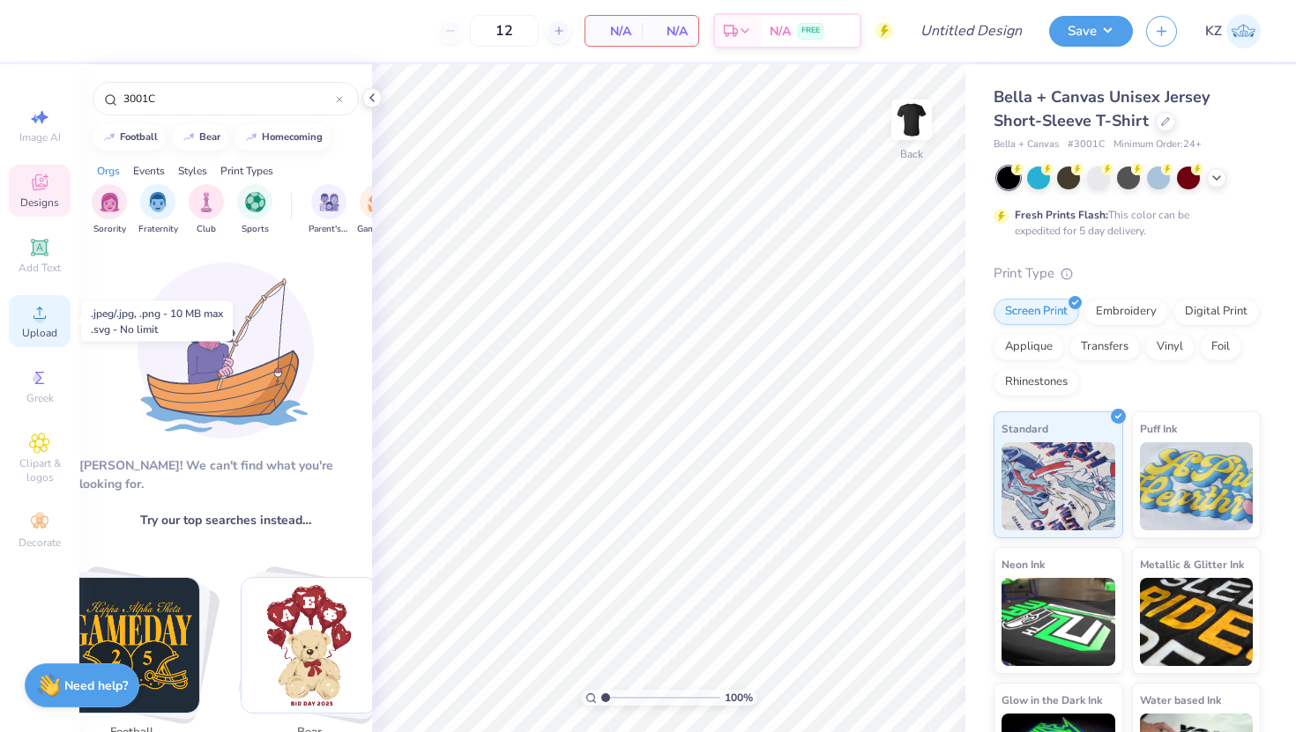
click at [41, 316] on circle at bounding box center [39, 319] width 10 height 10
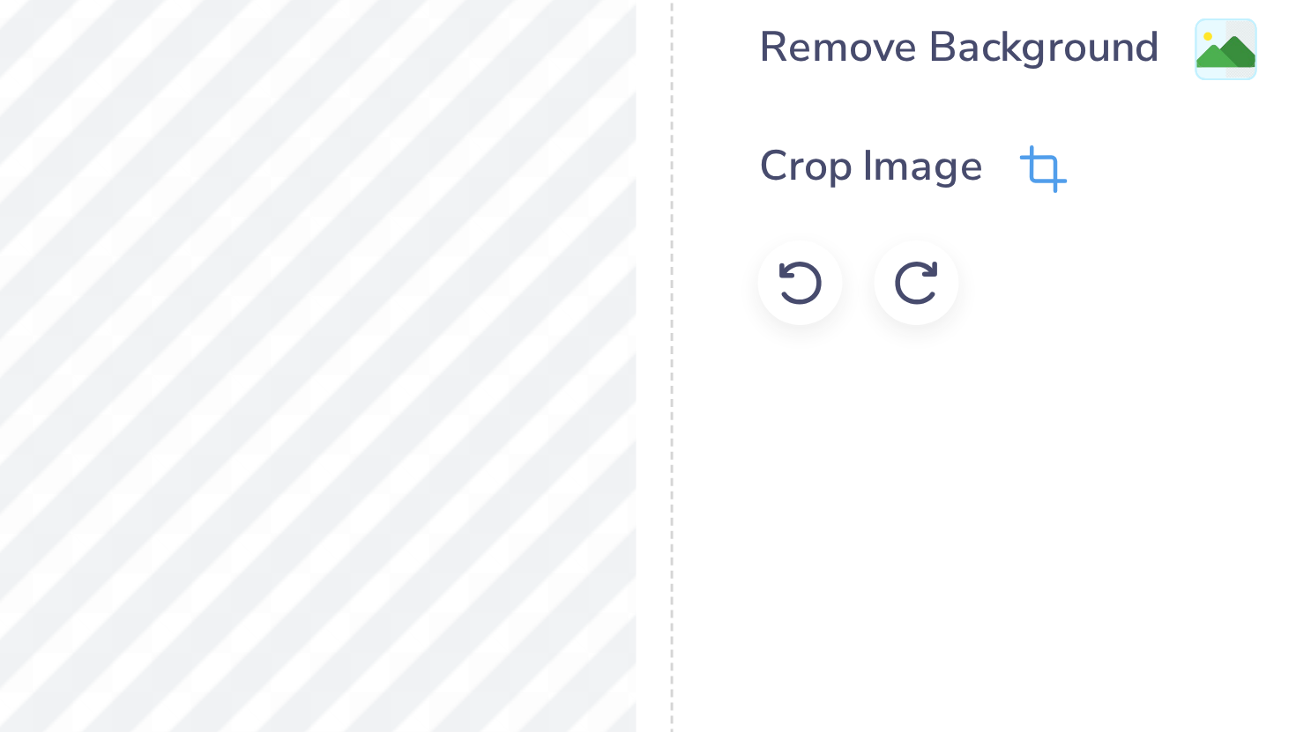
click at [736, 271] on icon at bounding box center [735, 272] width 16 height 16
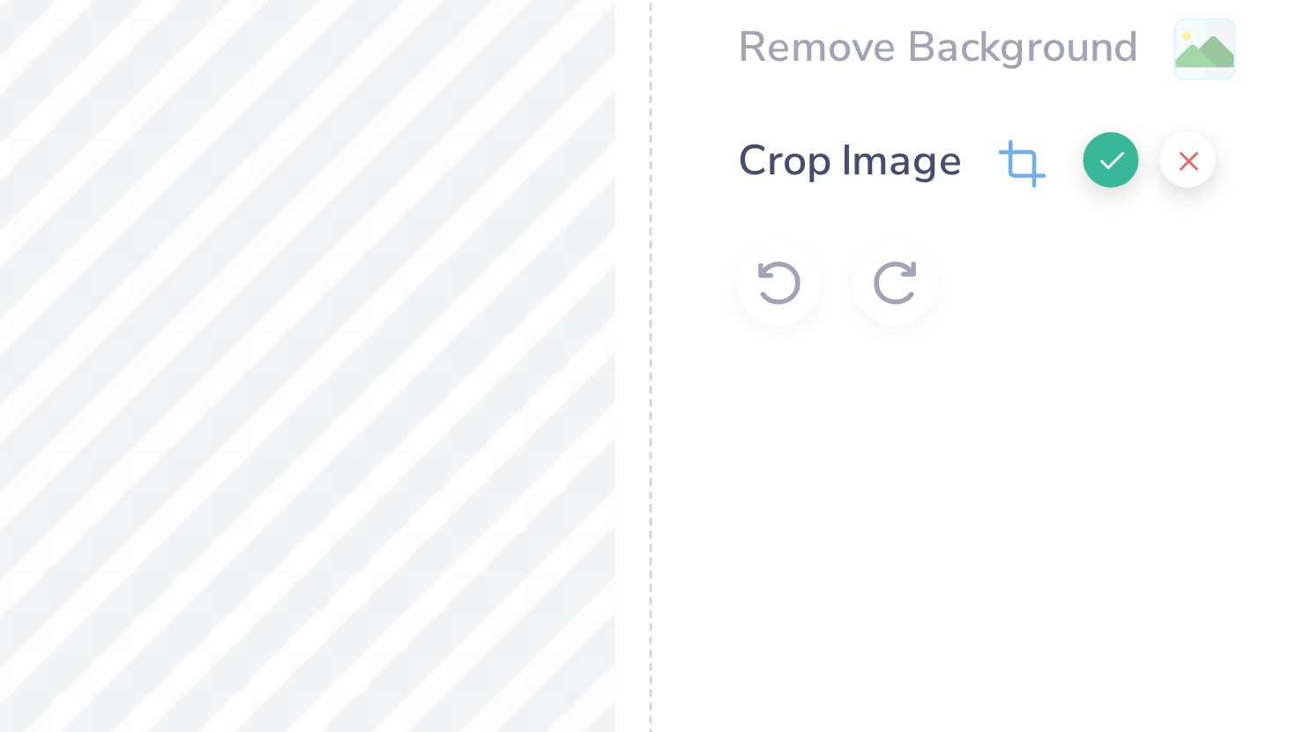
click at [764, 271] on icon at bounding box center [765, 269] width 11 height 11
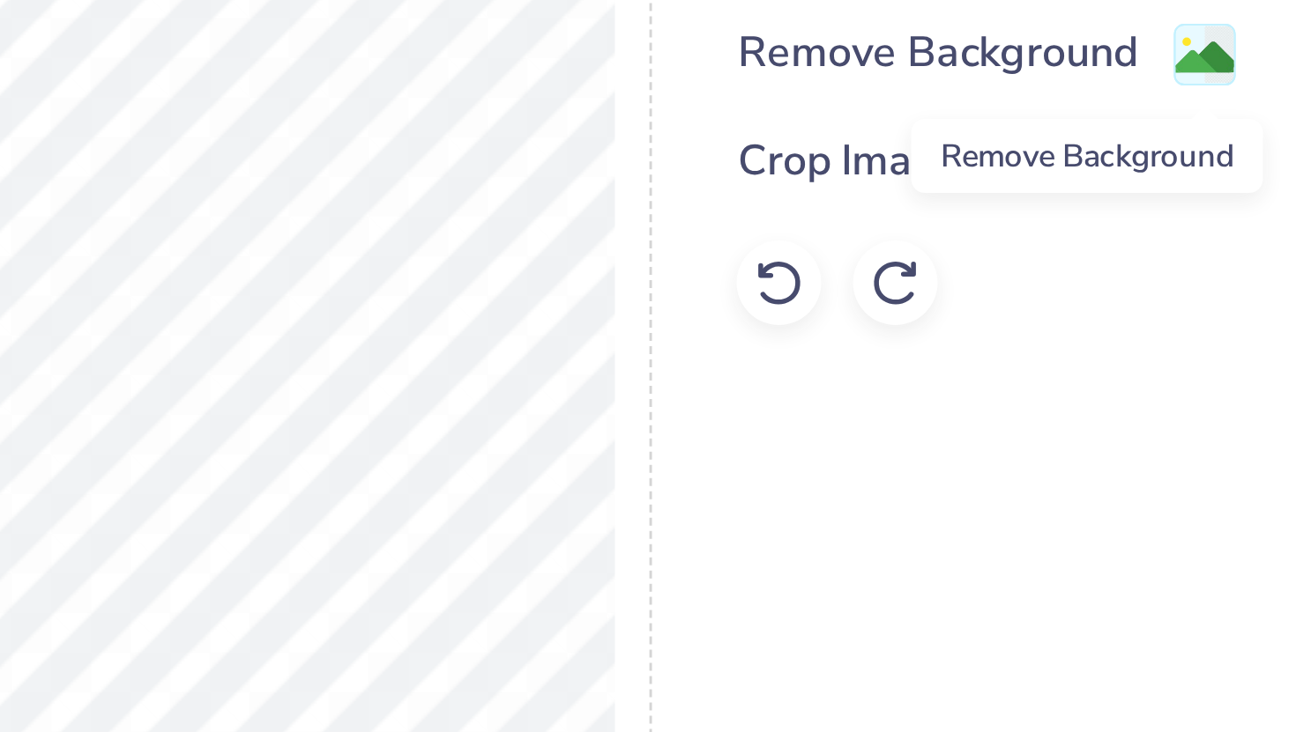
click at [803, 229] on image at bounding box center [795, 234] width 19 height 19
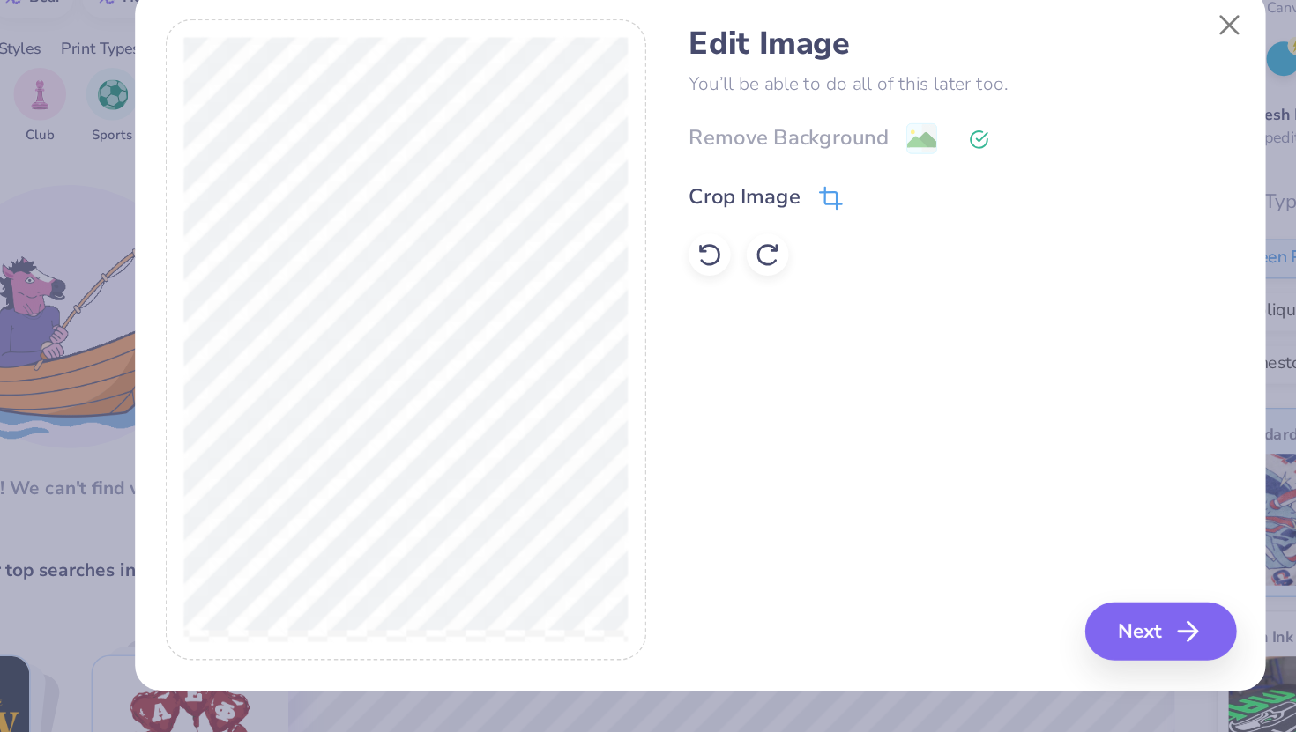
click at [732, 271] on icon at bounding box center [735, 272] width 16 height 16
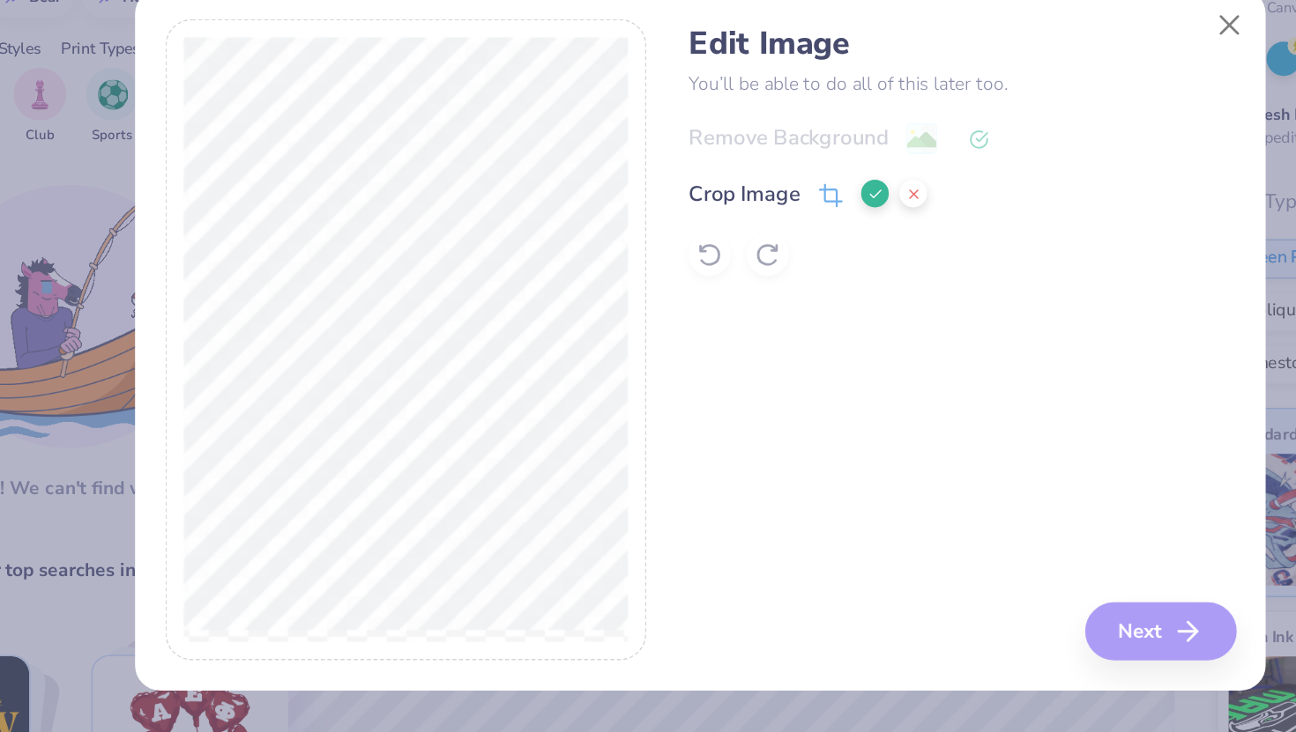
click at [731, 275] on icon at bounding box center [735, 270] width 16 height 16
click at [732, 266] on icon at bounding box center [733, 271] width 11 height 11
click at [760, 271] on icon at bounding box center [765, 269] width 11 height 11
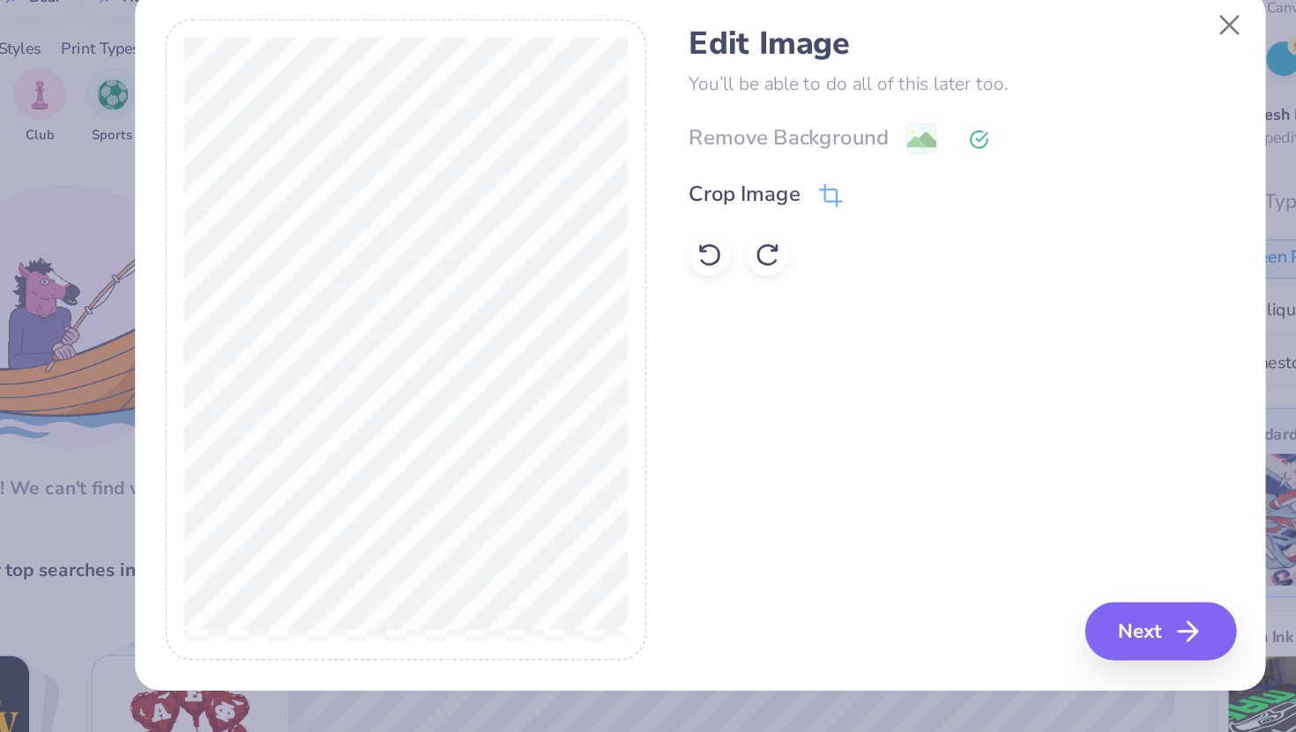
click at [791, 229] on div "Remove Background" at bounding box center [823, 231] width 366 height 22
click at [830, 229] on icon at bounding box center [834, 232] width 13 height 13
click at [806, 229] on div "Remove Background" at bounding box center [823, 231] width 366 height 22
click at [783, 233] on div "Remove Background" at bounding box center [823, 231] width 366 height 22
click at [731, 275] on icon at bounding box center [736, 269] width 11 height 11
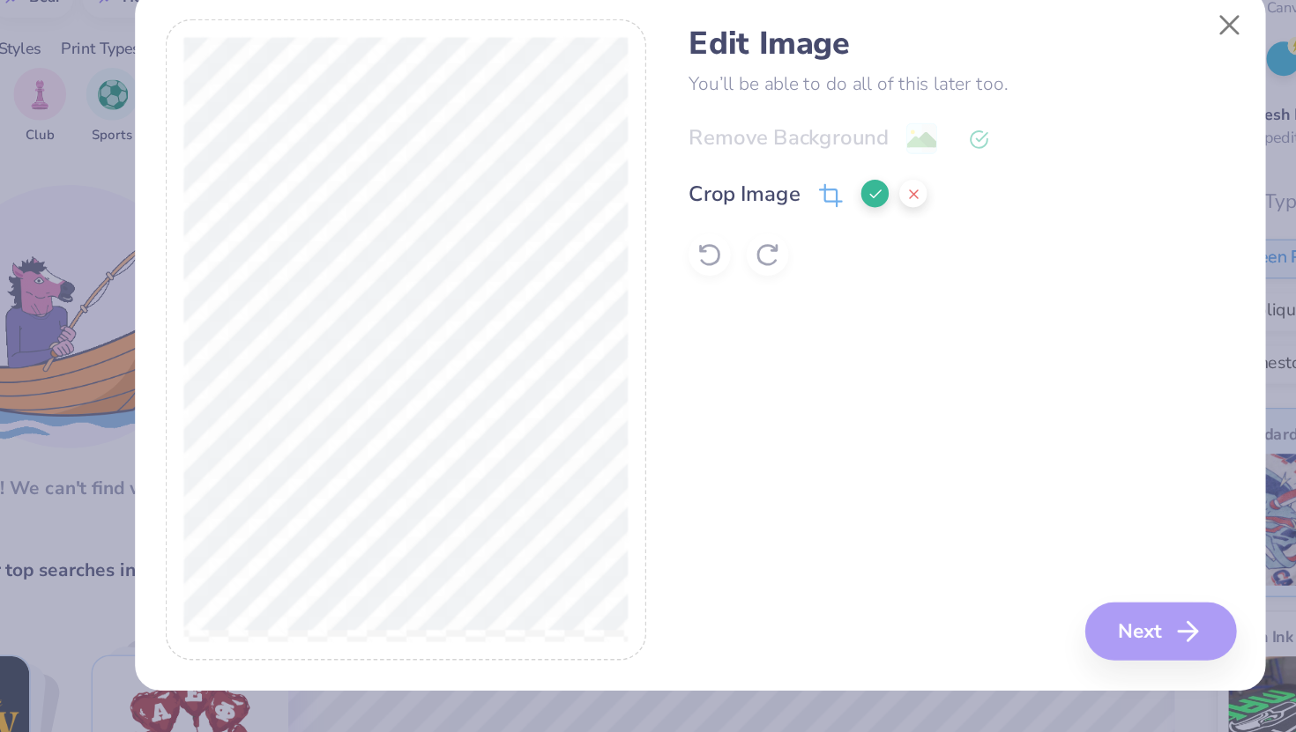
click at [762, 270] on icon at bounding box center [765, 269] width 11 height 11
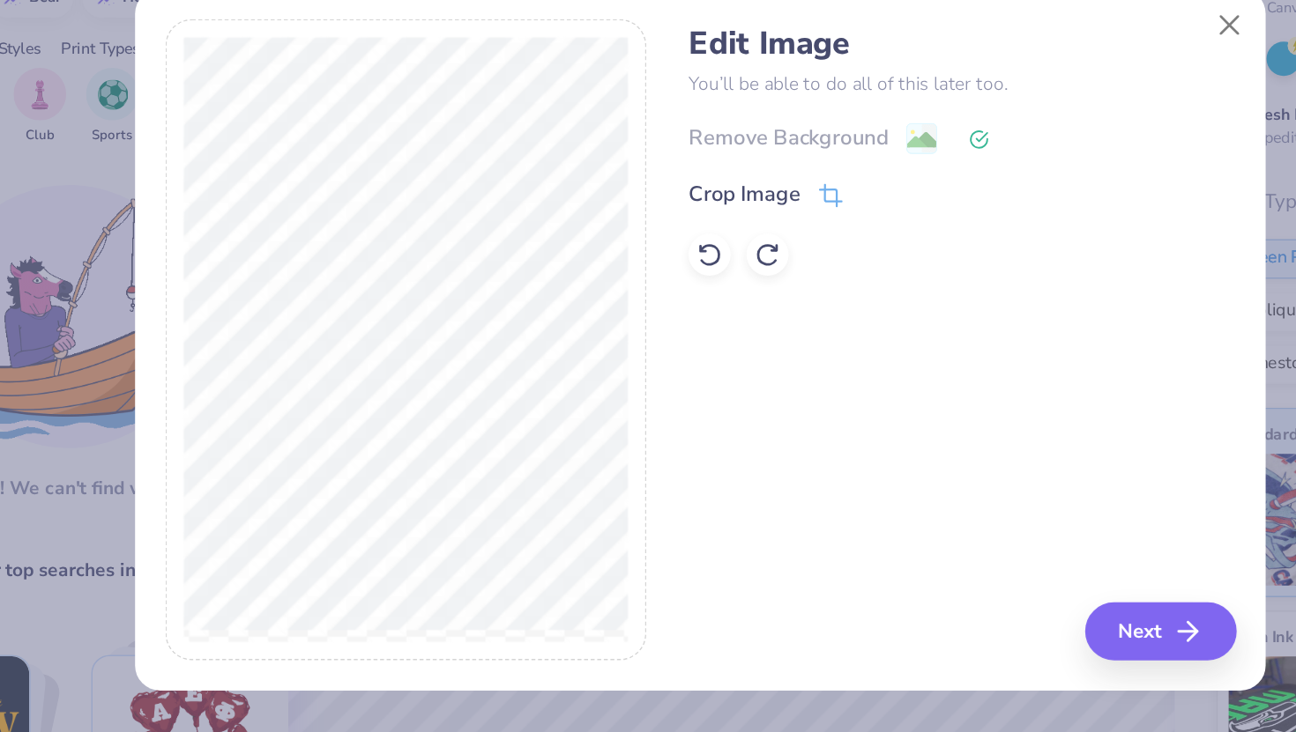
click at [795, 229] on div "Remove Background" at bounding box center [823, 231] width 366 height 22
click at [828, 226] on icon at bounding box center [834, 232] width 13 height 13
click at [746, 228] on div "Remove Background" at bounding box center [823, 231] width 366 height 22
click at [949, 568] on button "Next" at bounding box center [958, 561] width 101 height 39
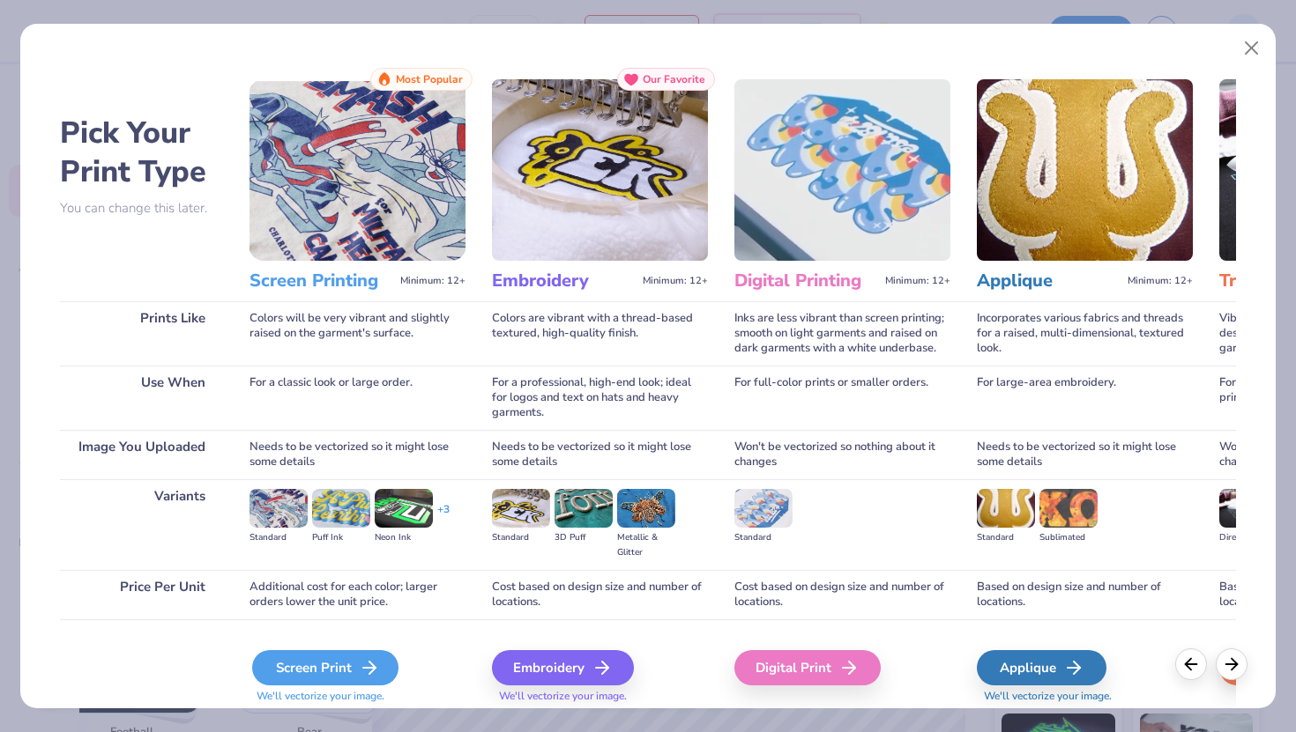
click at [345, 671] on div "Screen Print" at bounding box center [325, 667] width 146 height 35
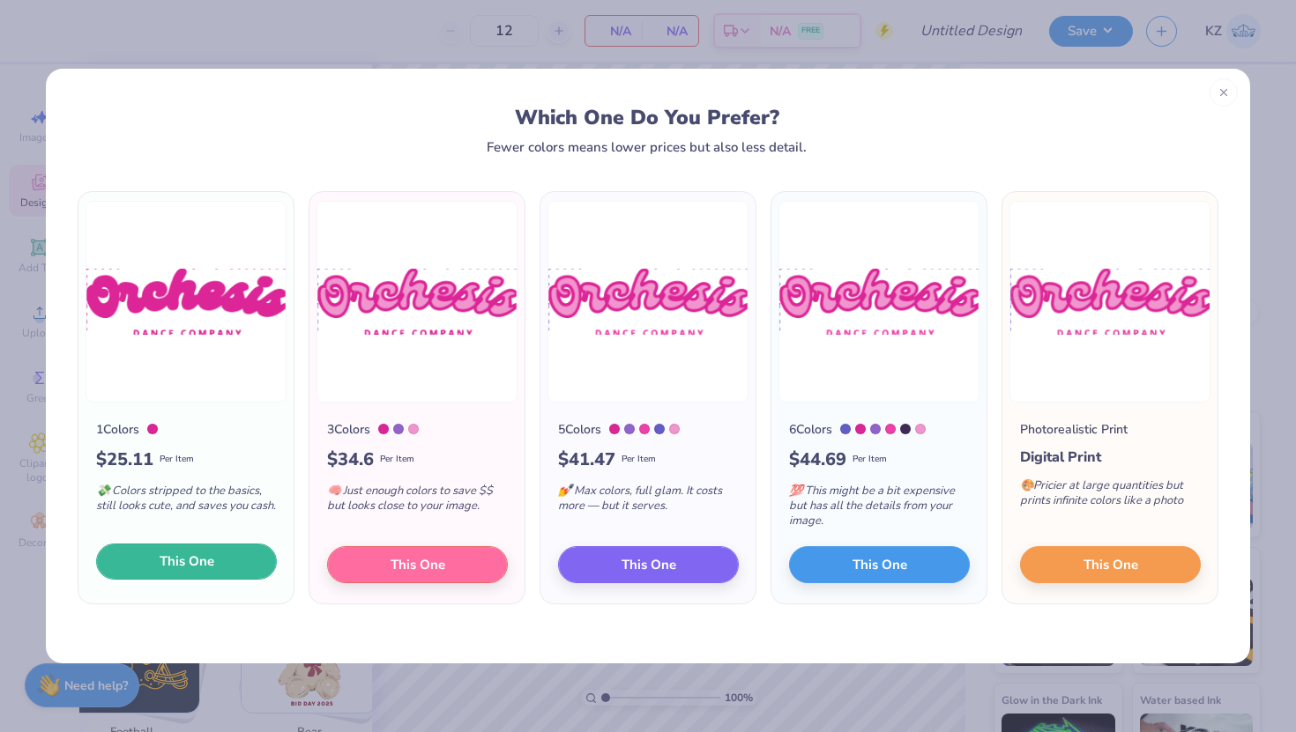
click at [200, 563] on span "This One" at bounding box center [187, 562] width 55 height 20
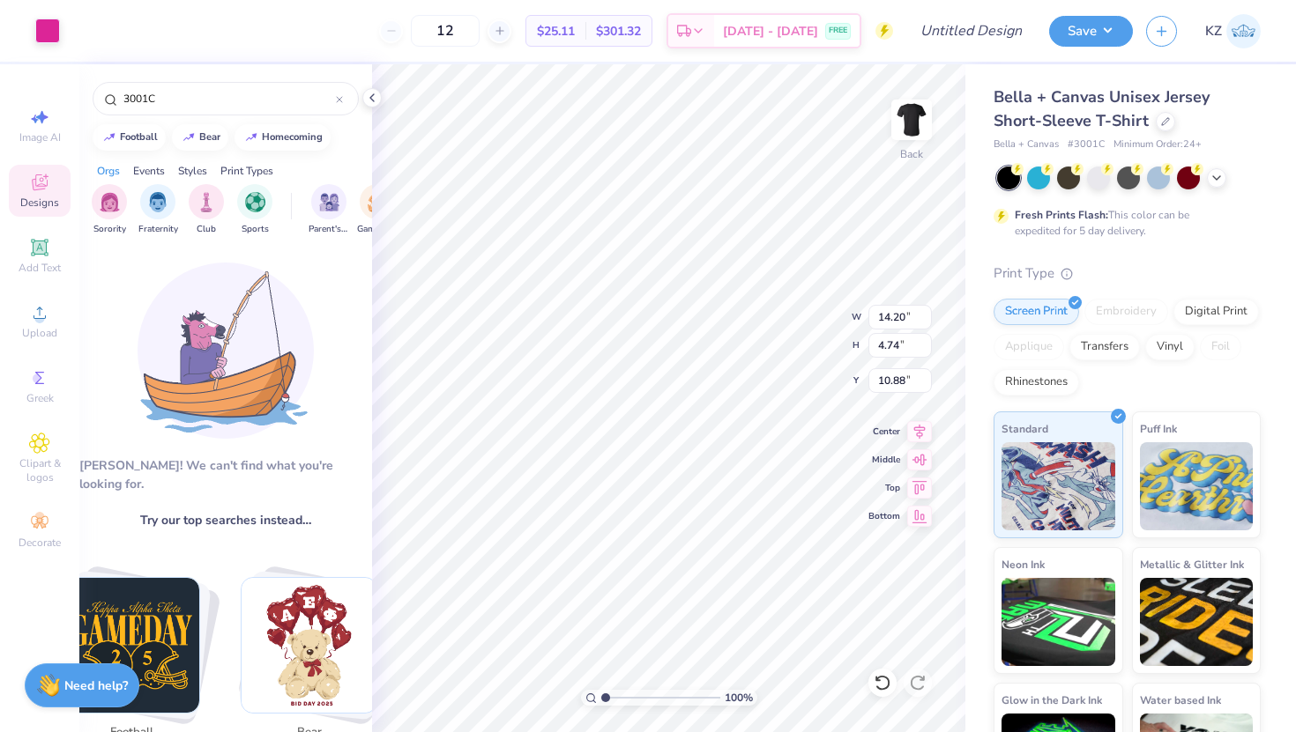
type input "7.48"
type input "2.50"
type input "5.91"
type input "3.00"
click at [468, 29] on input "12" at bounding box center [445, 31] width 69 height 32
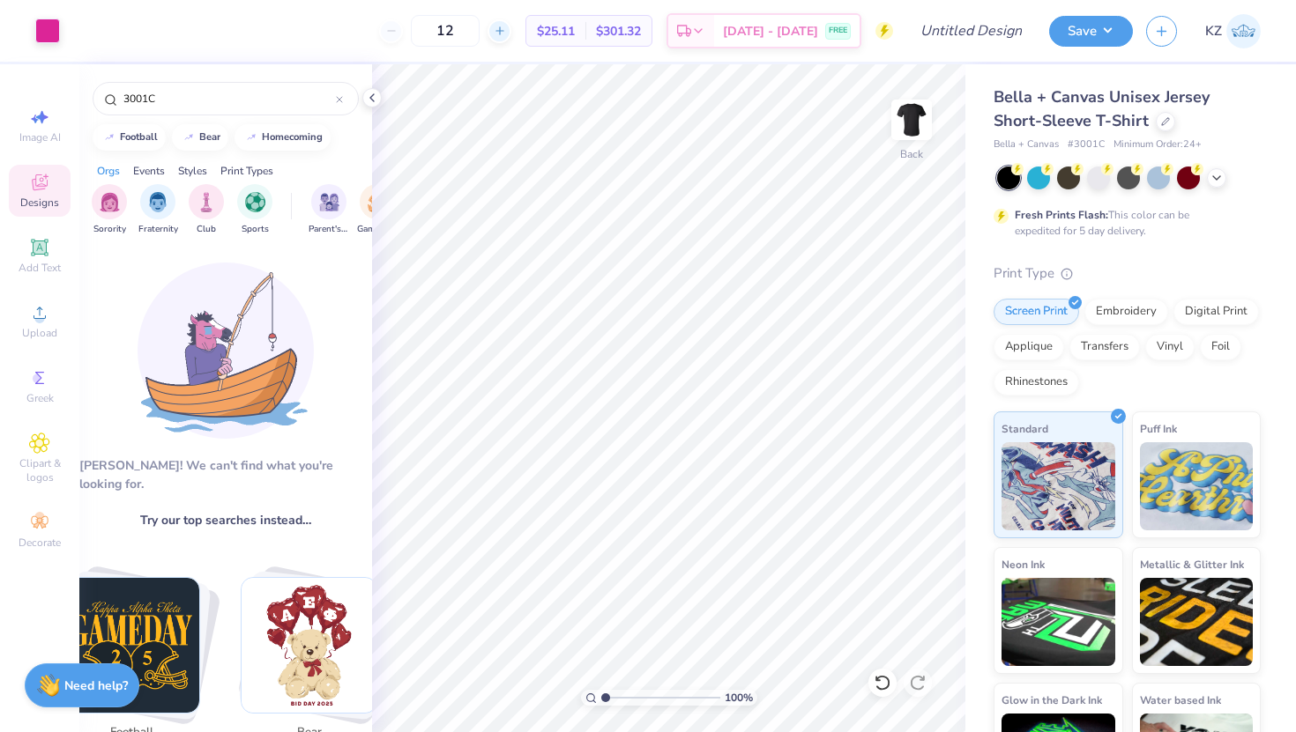
click at [506, 27] on icon at bounding box center [500, 31] width 12 height 12
type input "15"
click at [479, 27] on input "15" at bounding box center [445, 31] width 69 height 32
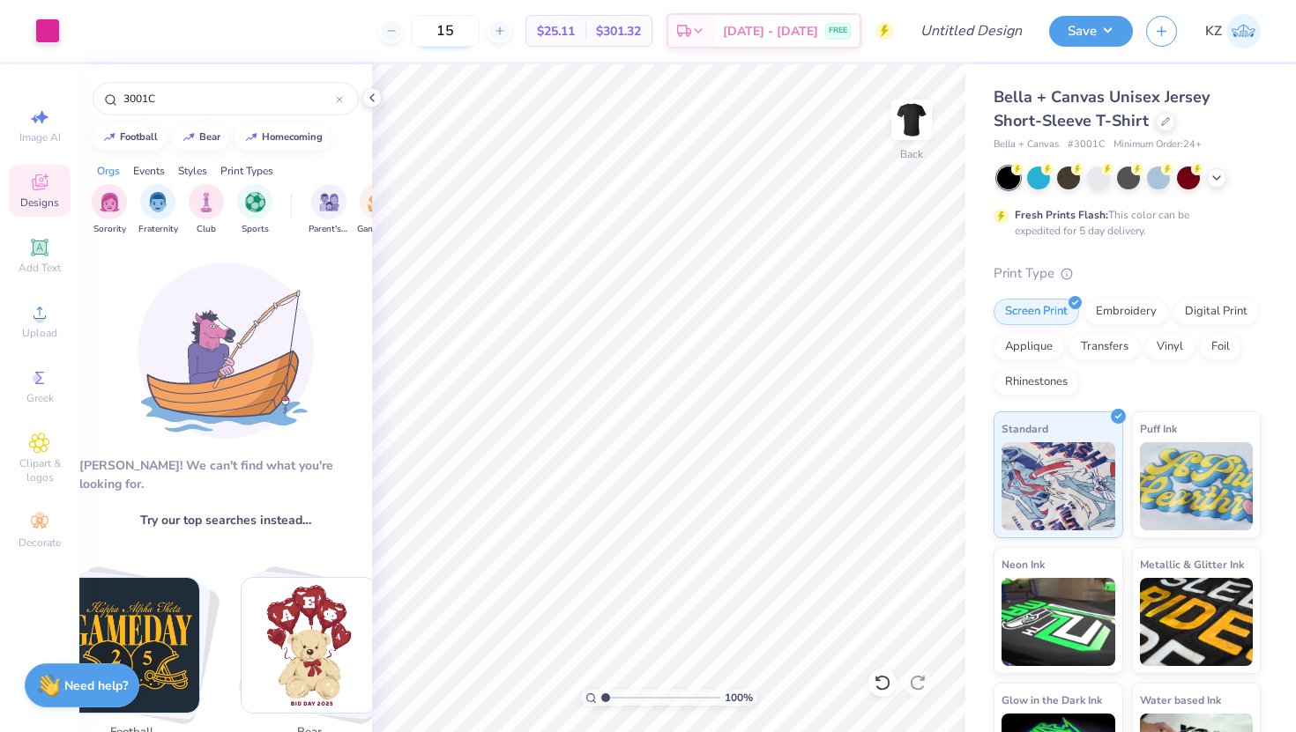
click at [479, 27] on input "15" at bounding box center [445, 31] width 69 height 32
type input "50"
click at [791, 33] on span "Sep 12 - 15" at bounding box center [770, 34] width 95 height 19
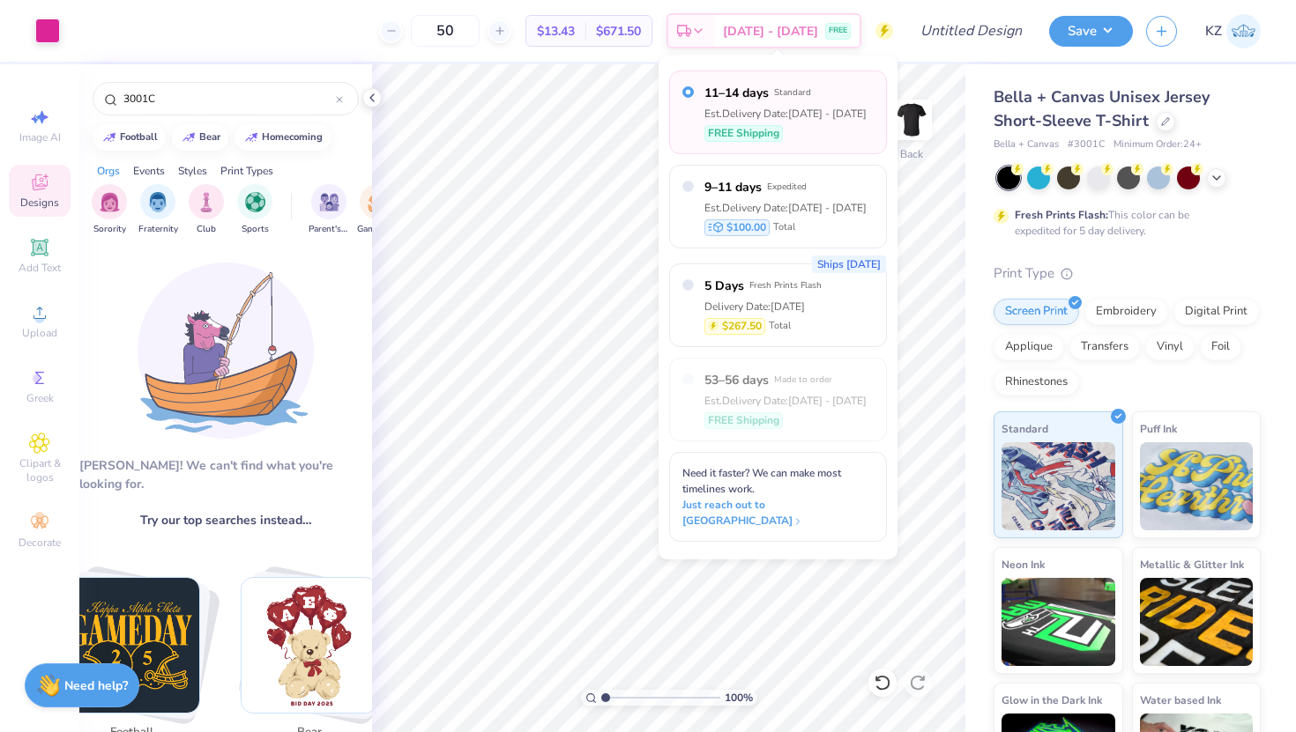
click at [752, 101] on div "11–14 days Standard Est. Delivery Date: Sep 12 - 15 FREE Shipping" at bounding box center [785, 112] width 162 height 57
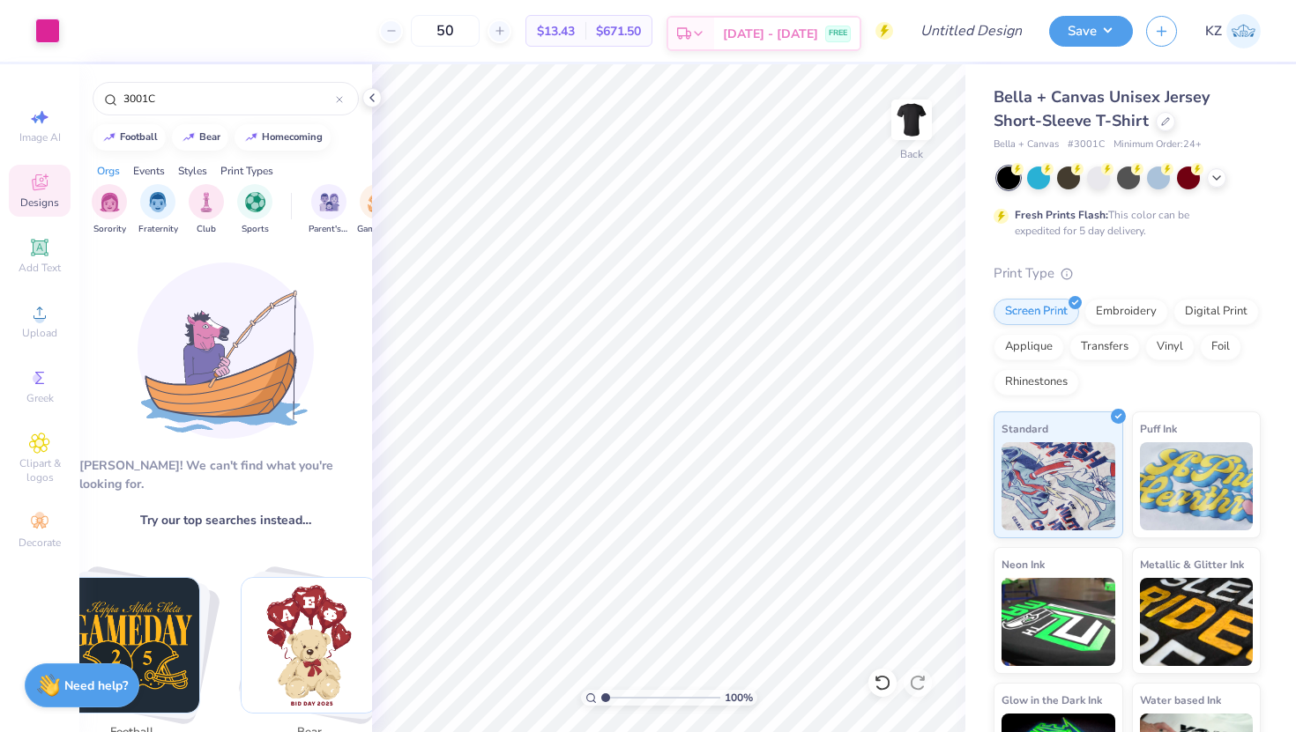
click at [771, 26] on span "Sep 12 - 15" at bounding box center [770, 34] width 95 height 19
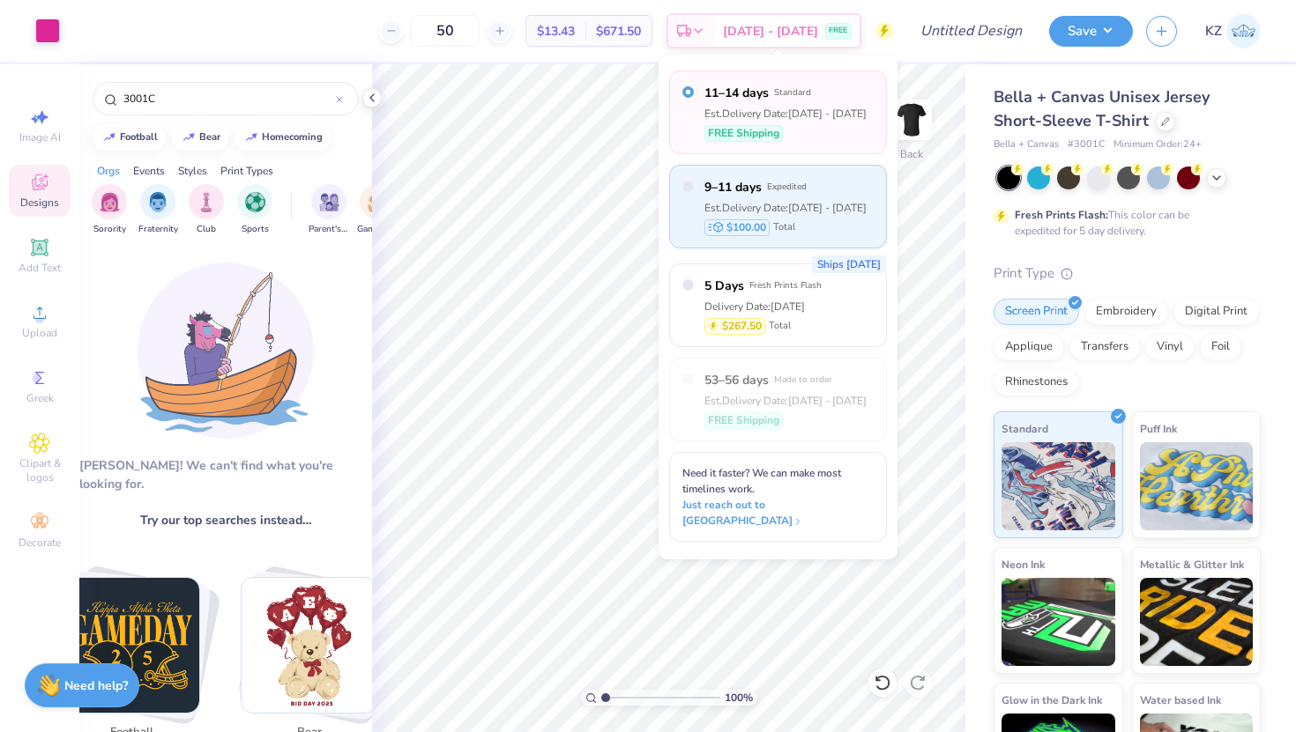
click at [743, 198] on div "9–11 days Expedited Est. Delivery Date: Sep 10 - 12 $100.00 Total" at bounding box center [785, 206] width 162 height 57
radio input "false"
radio input "true"
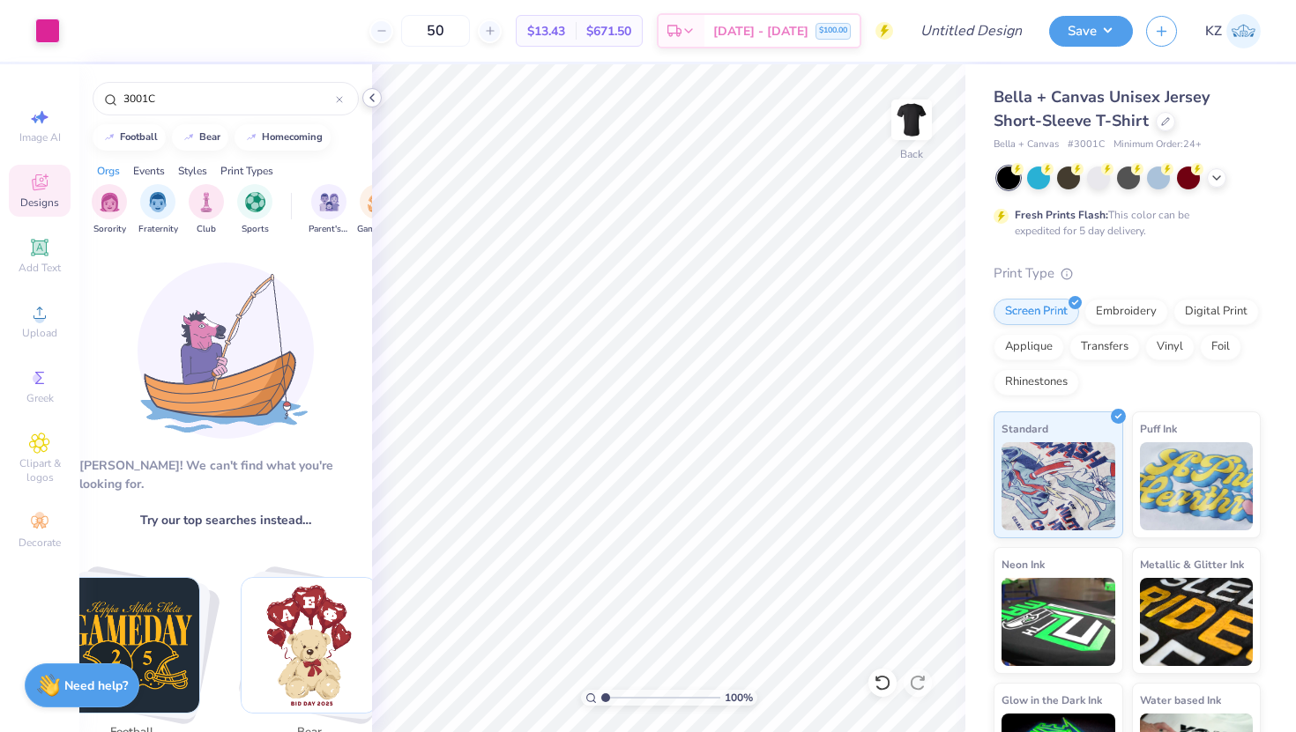
click at [368, 98] on icon at bounding box center [372, 98] width 14 height 14
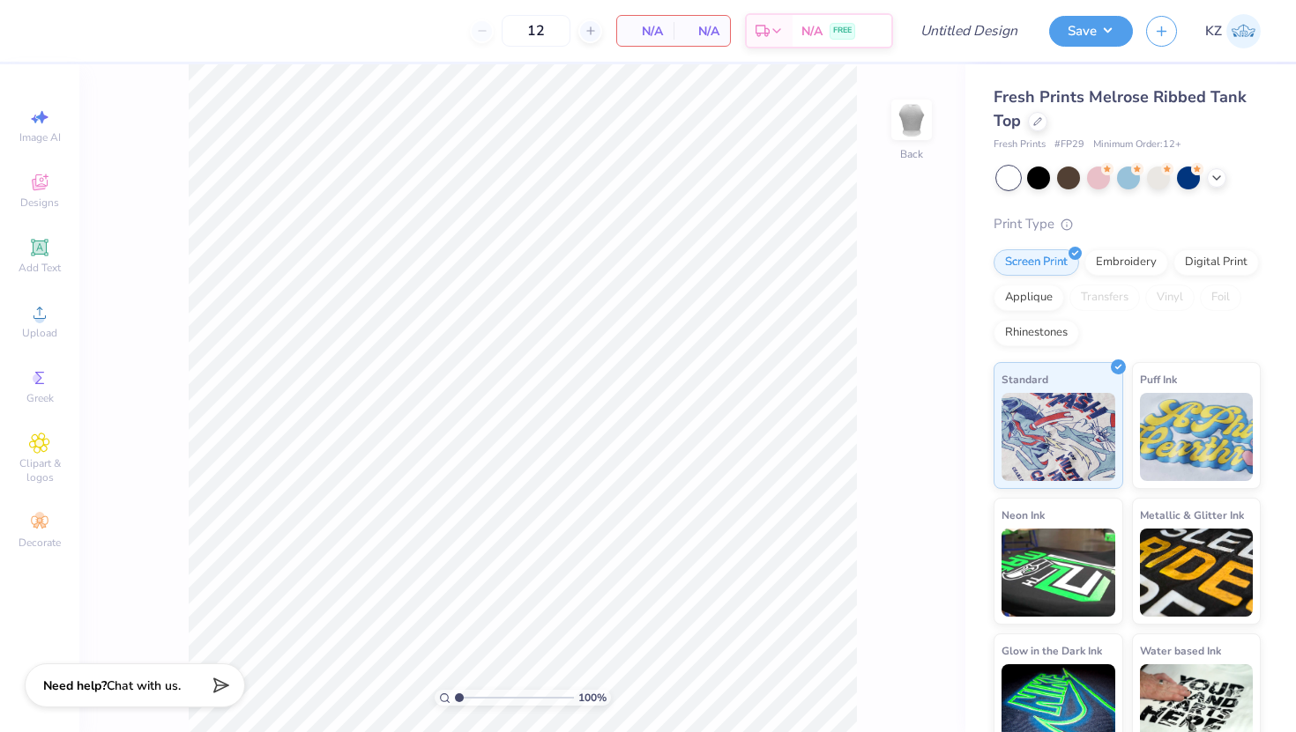
type input "50"
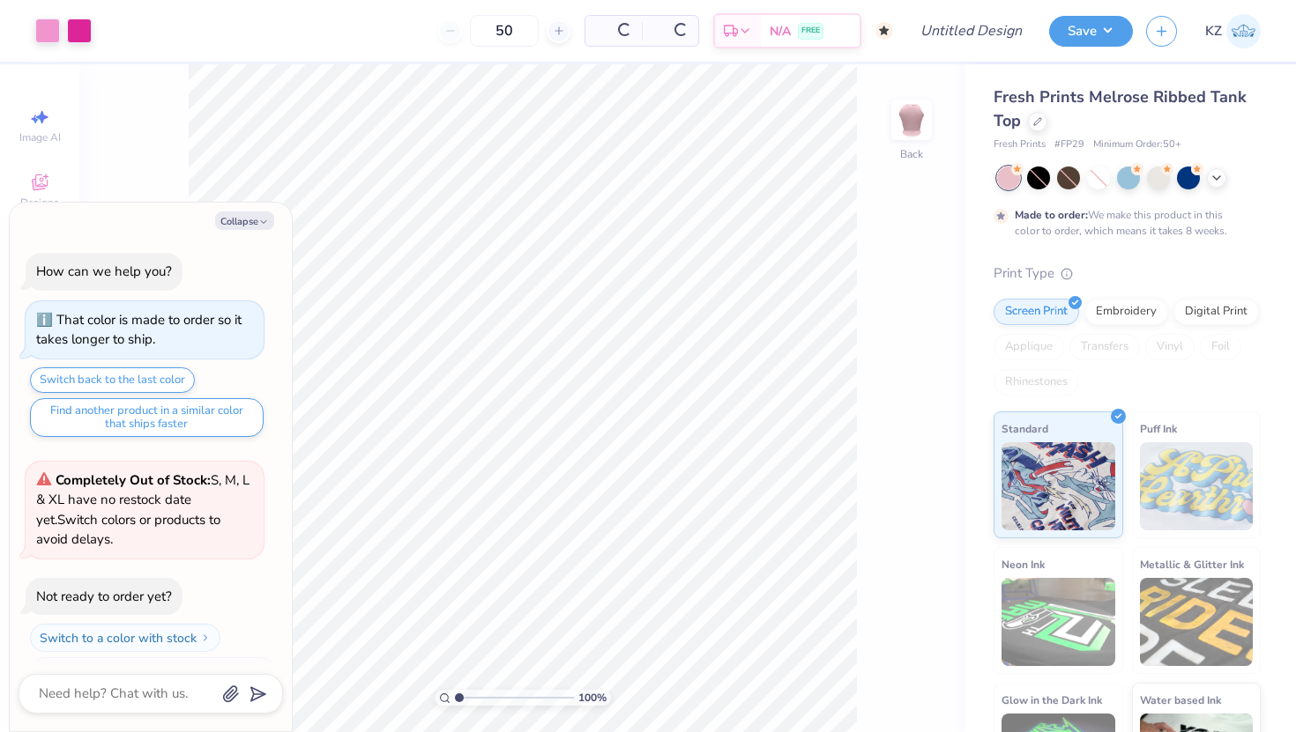
scroll to position [34, 0]
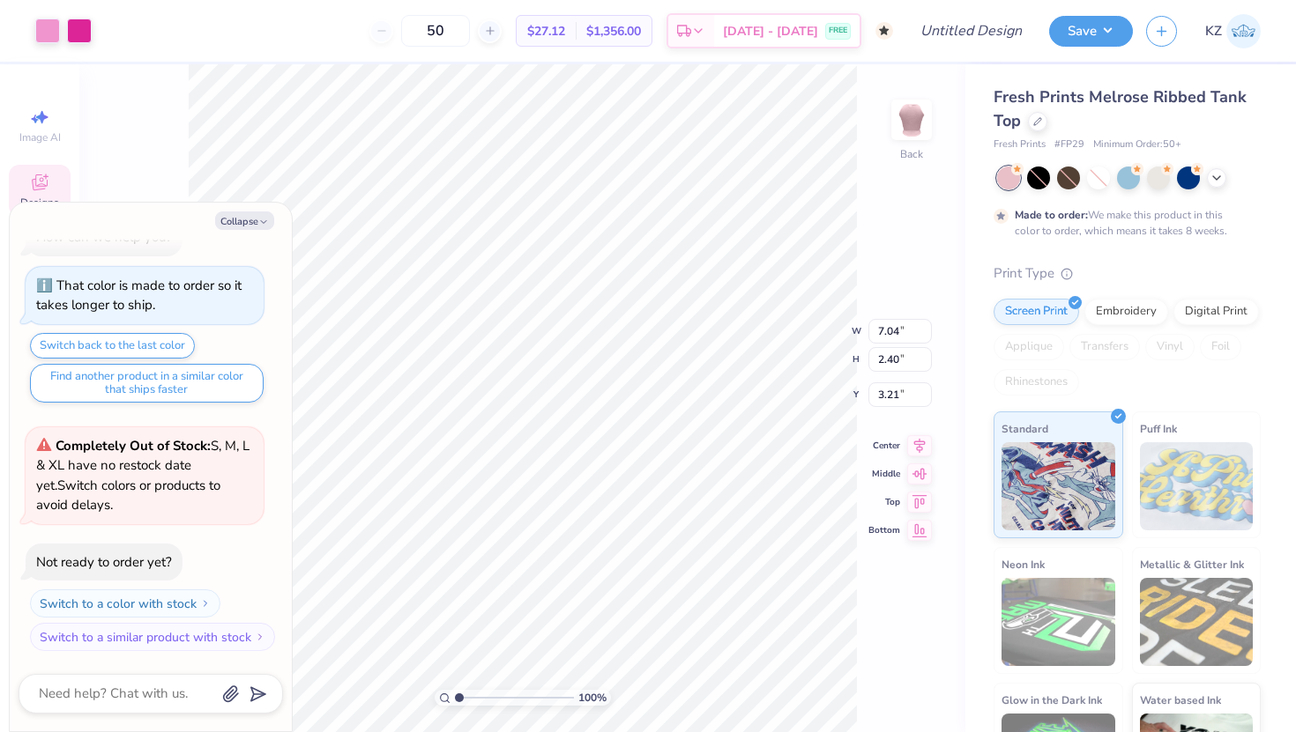
type textarea "x"
type input "3.25"
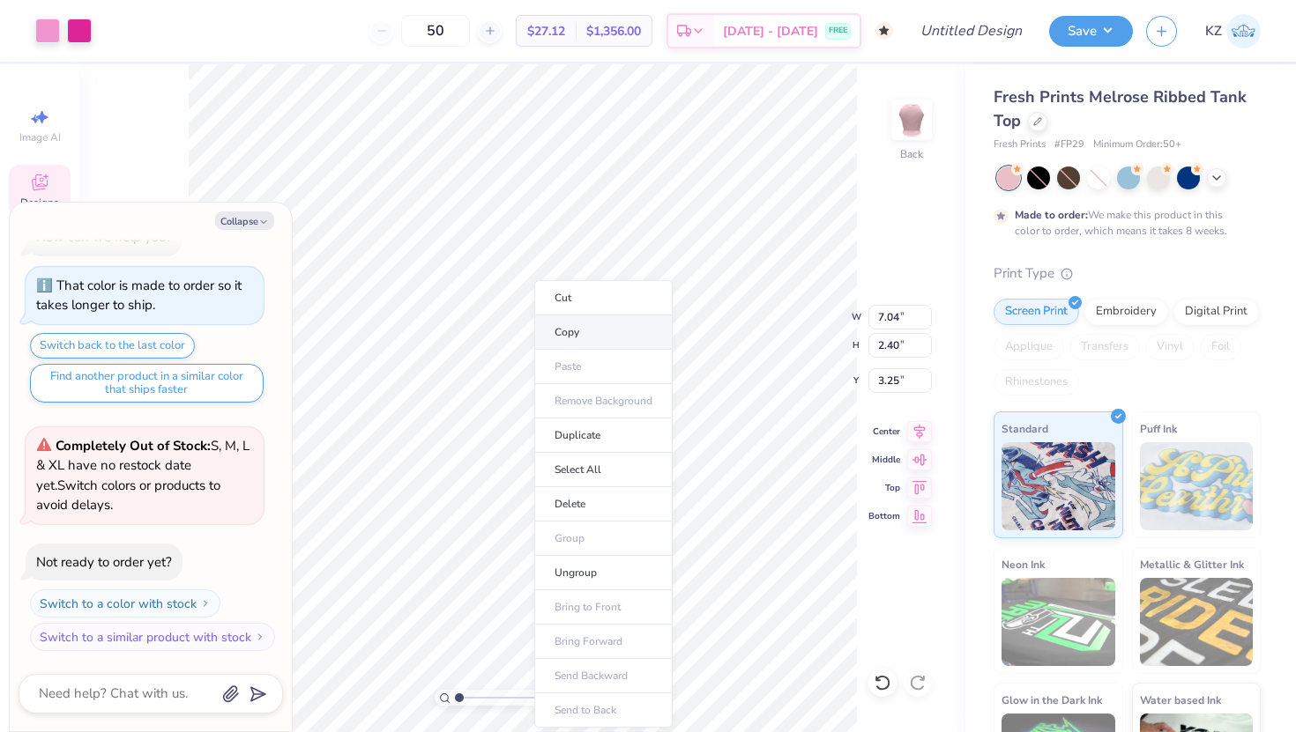
click at [563, 329] on li "Copy" at bounding box center [603, 333] width 138 height 34
type textarea "x"
type input "1.64"
type textarea "x"
